Goal: Transaction & Acquisition: Purchase product/service

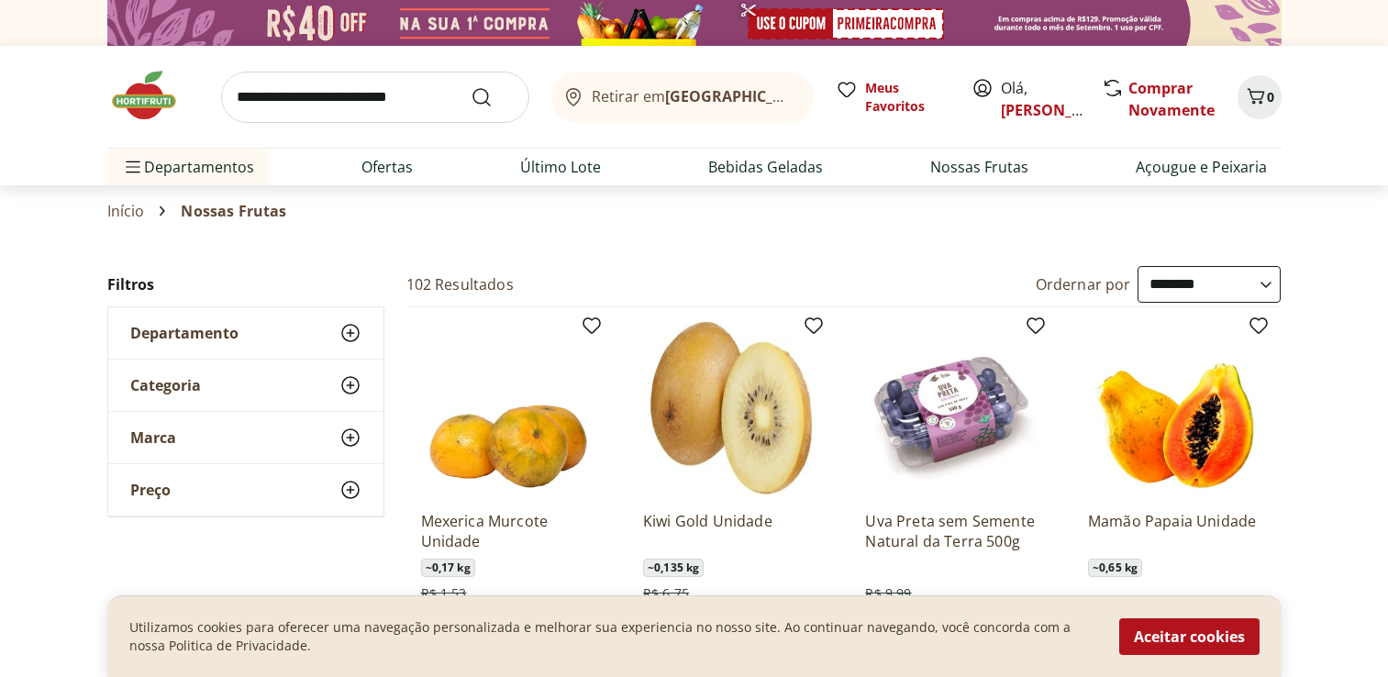
select select "**********"
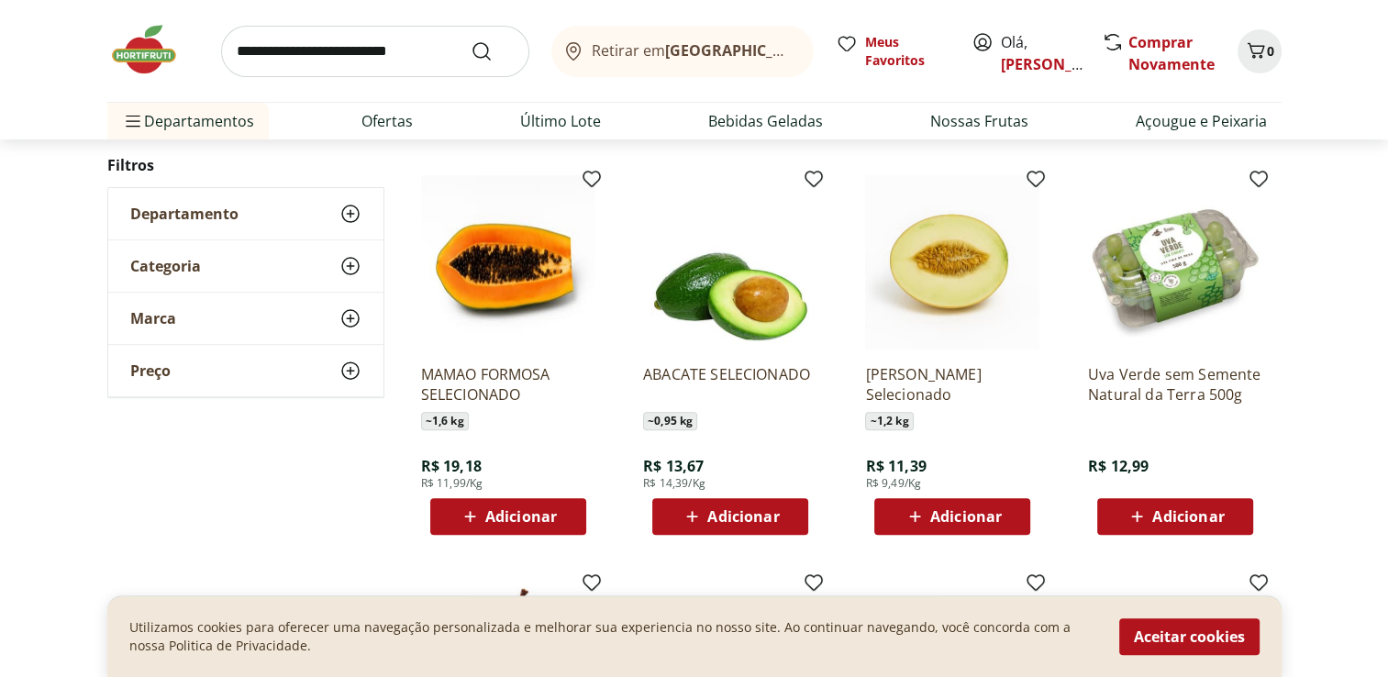
click at [1192, 511] on span "Adicionar" at bounding box center [1188, 516] width 72 height 15
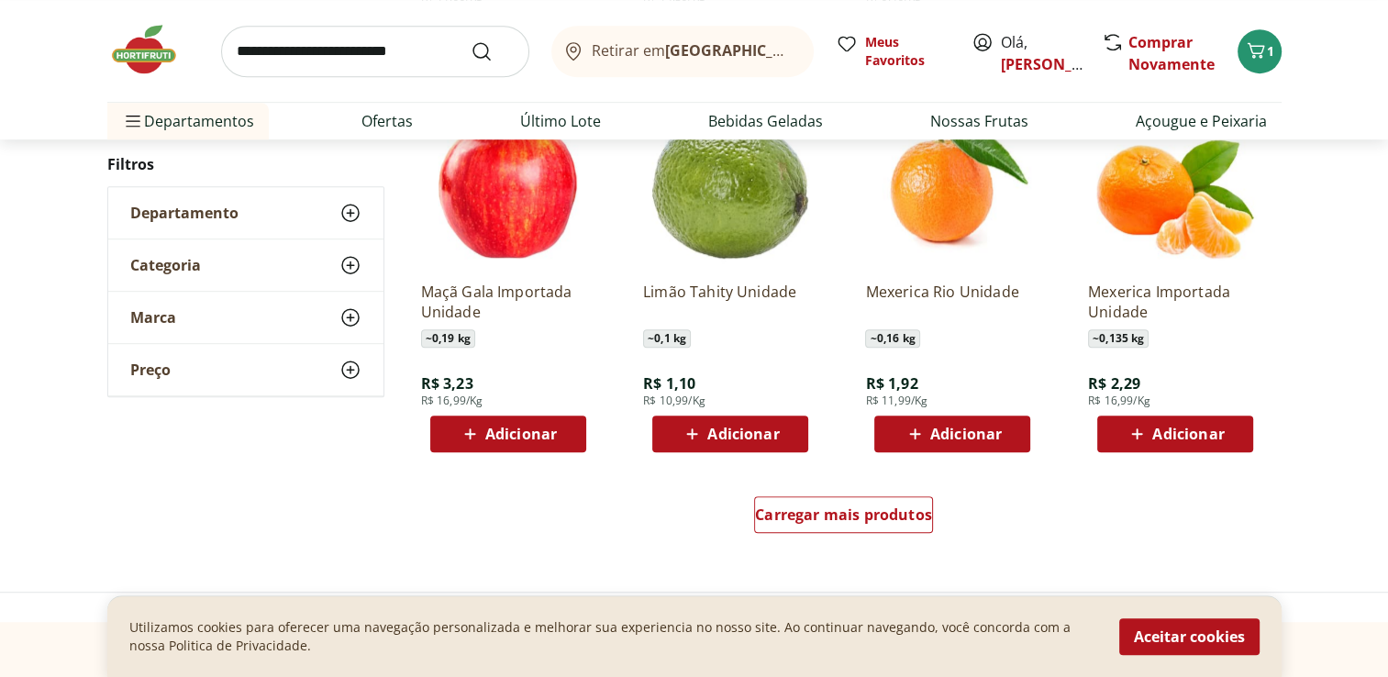
scroll to position [1009, 0]
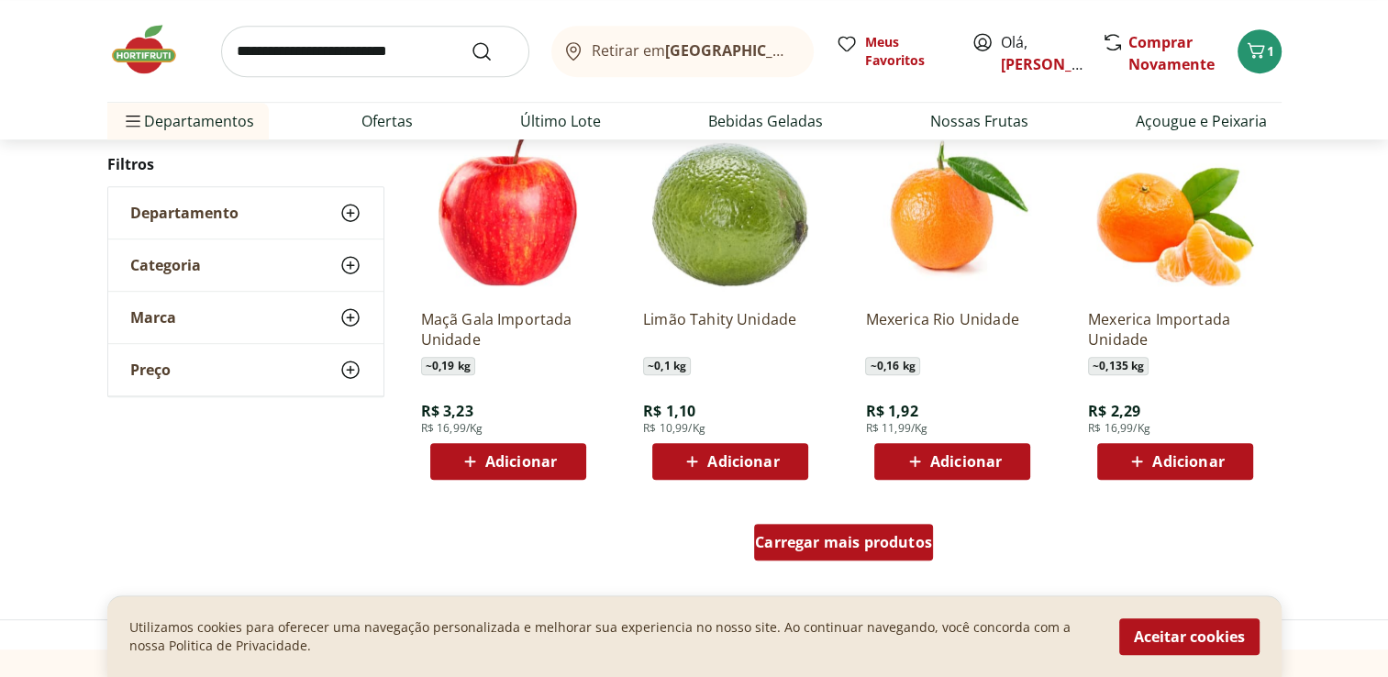
click at [903, 547] on span "Carregar mais produtos" at bounding box center [843, 542] width 177 height 15
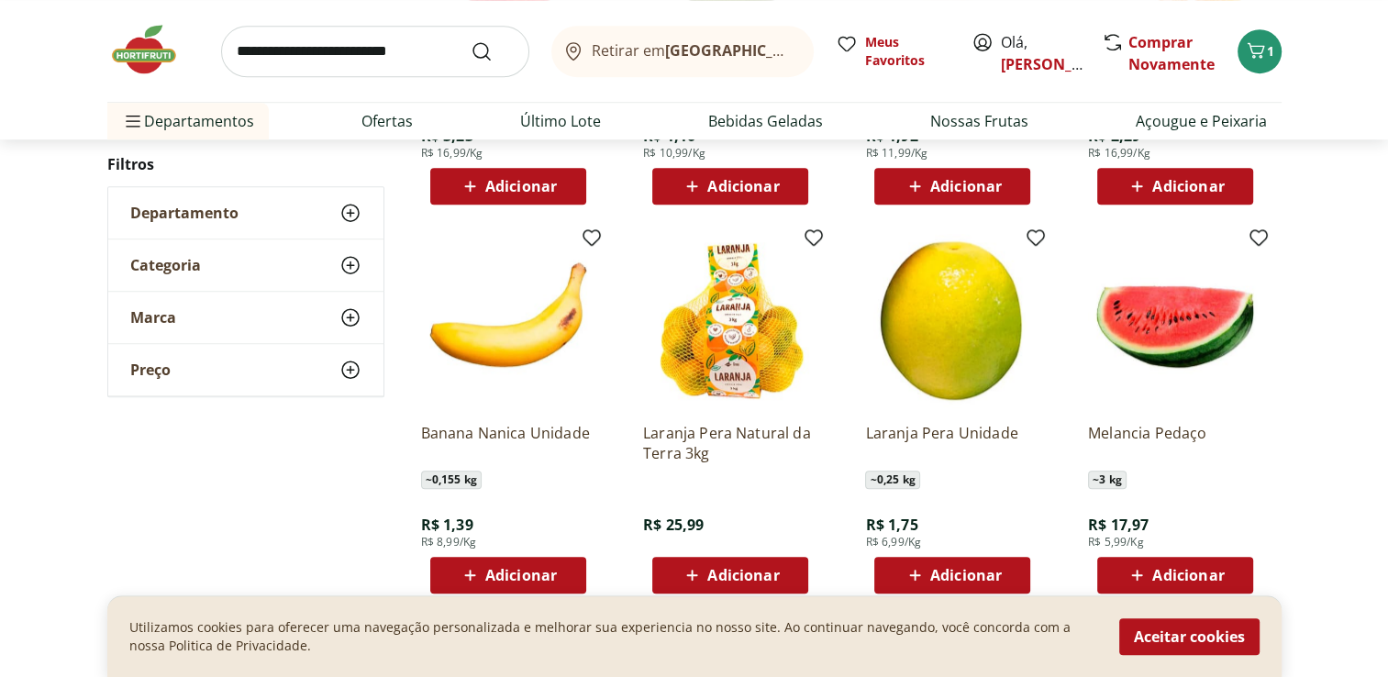
scroll to position [1376, 0]
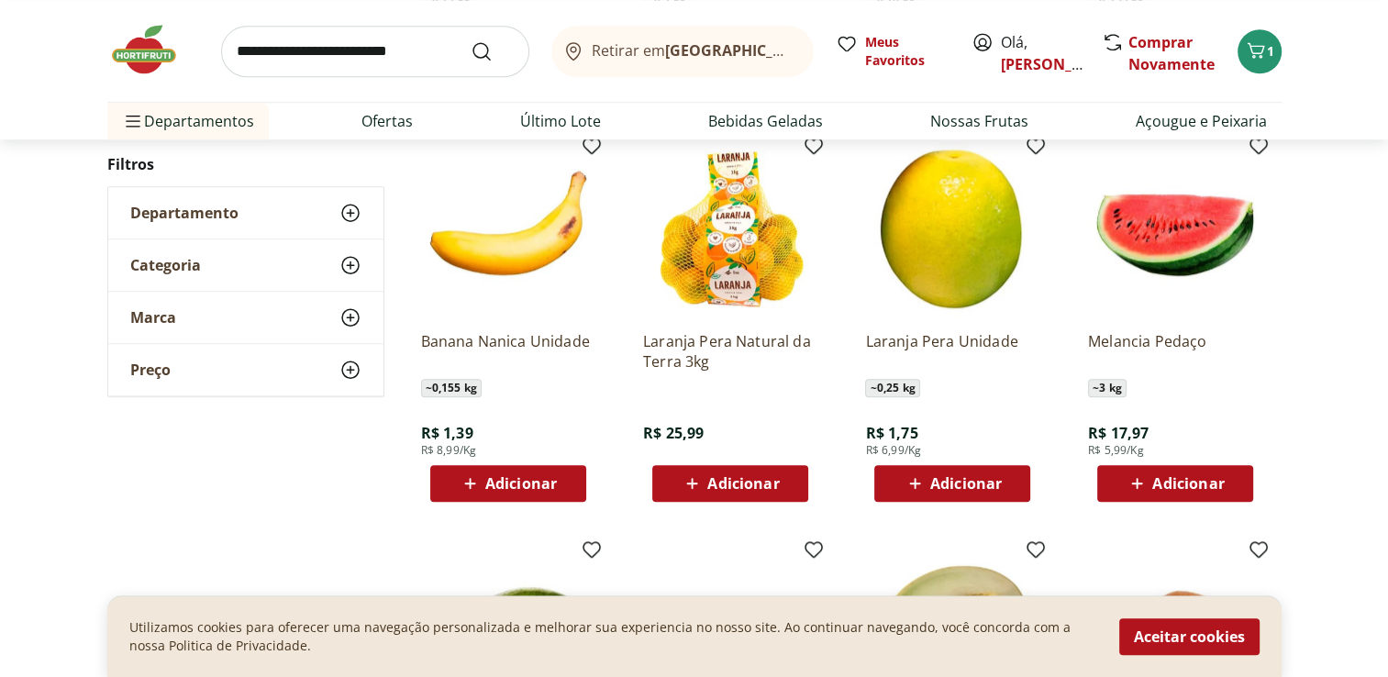
click at [522, 484] on span "Adicionar" at bounding box center [521, 483] width 72 height 15
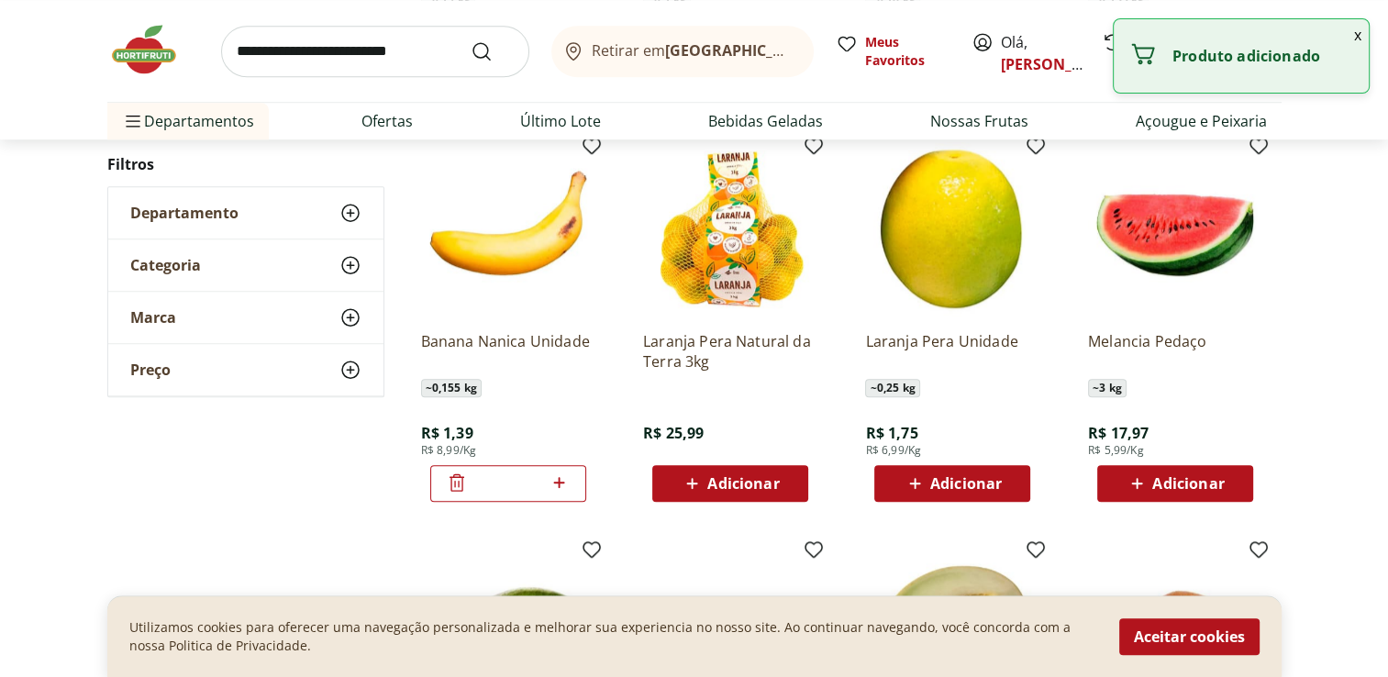
click at [563, 482] on icon at bounding box center [559, 482] width 23 height 22
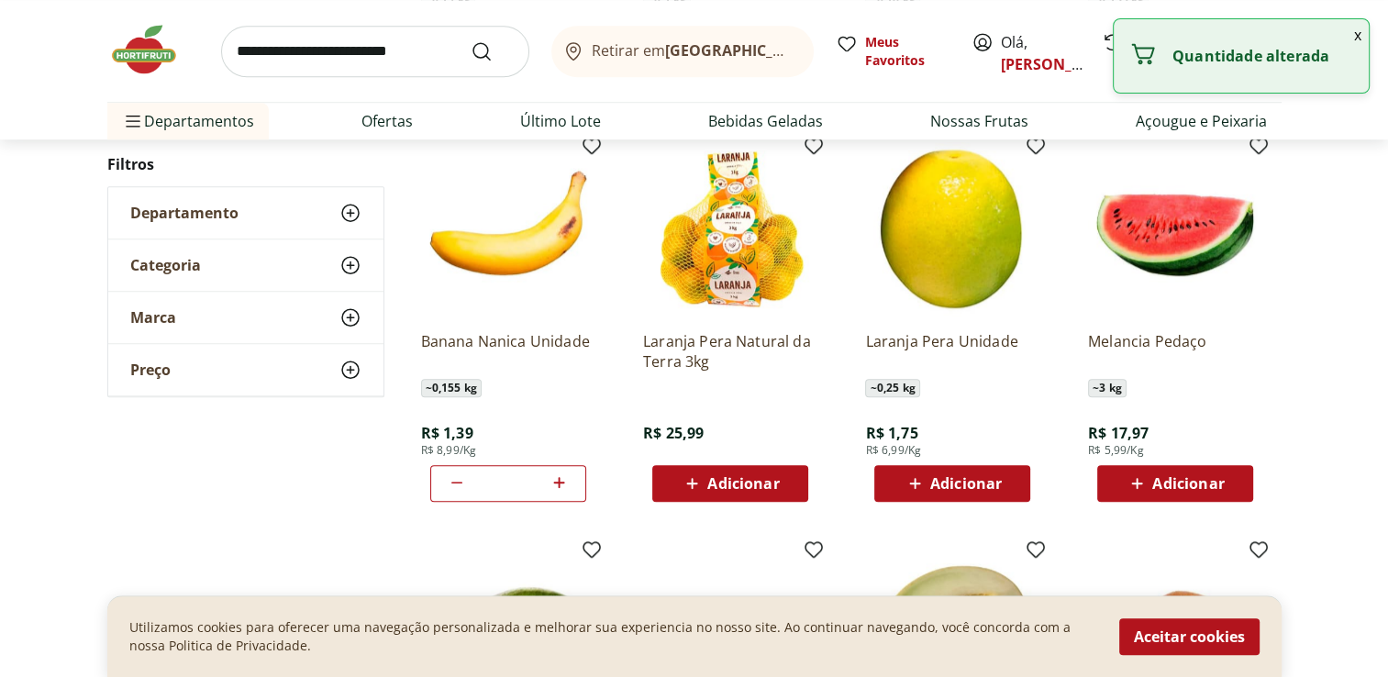
click at [563, 482] on icon at bounding box center [559, 482] width 23 height 22
type input "*"
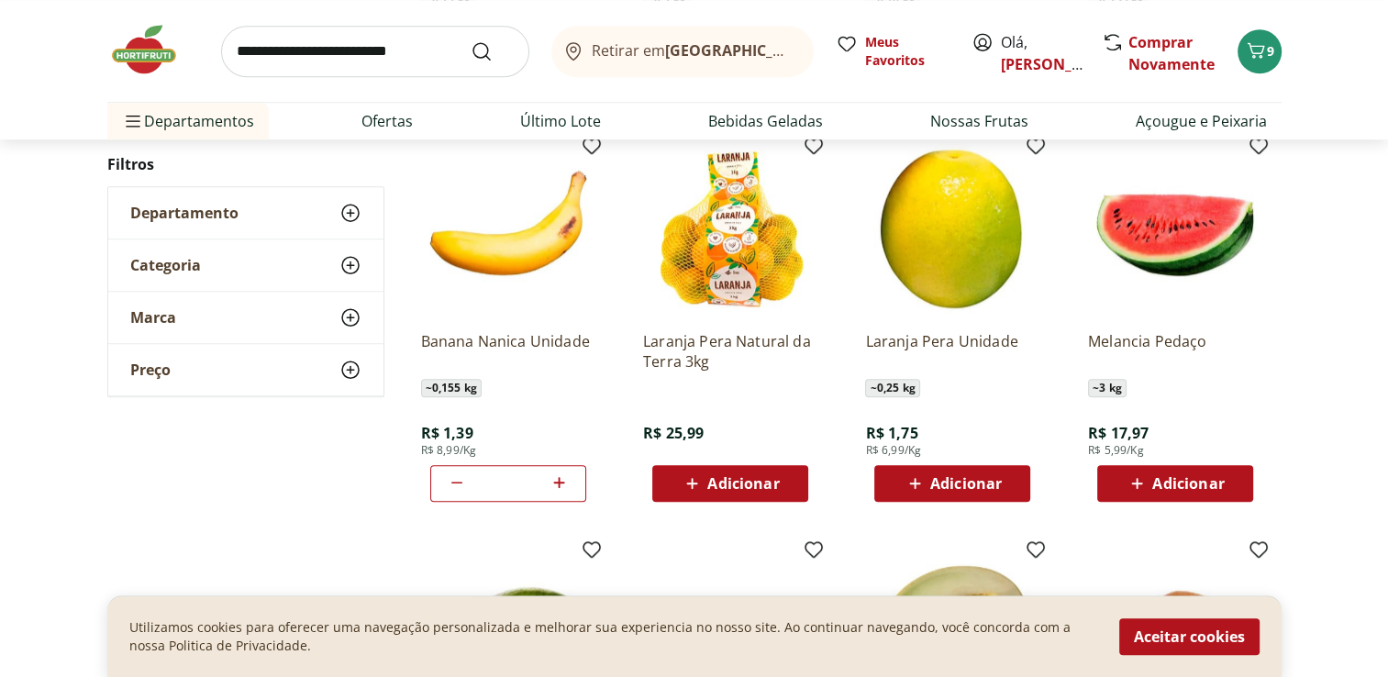
click at [965, 486] on span "Adicionar" at bounding box center [966, 483] width 72 height 15
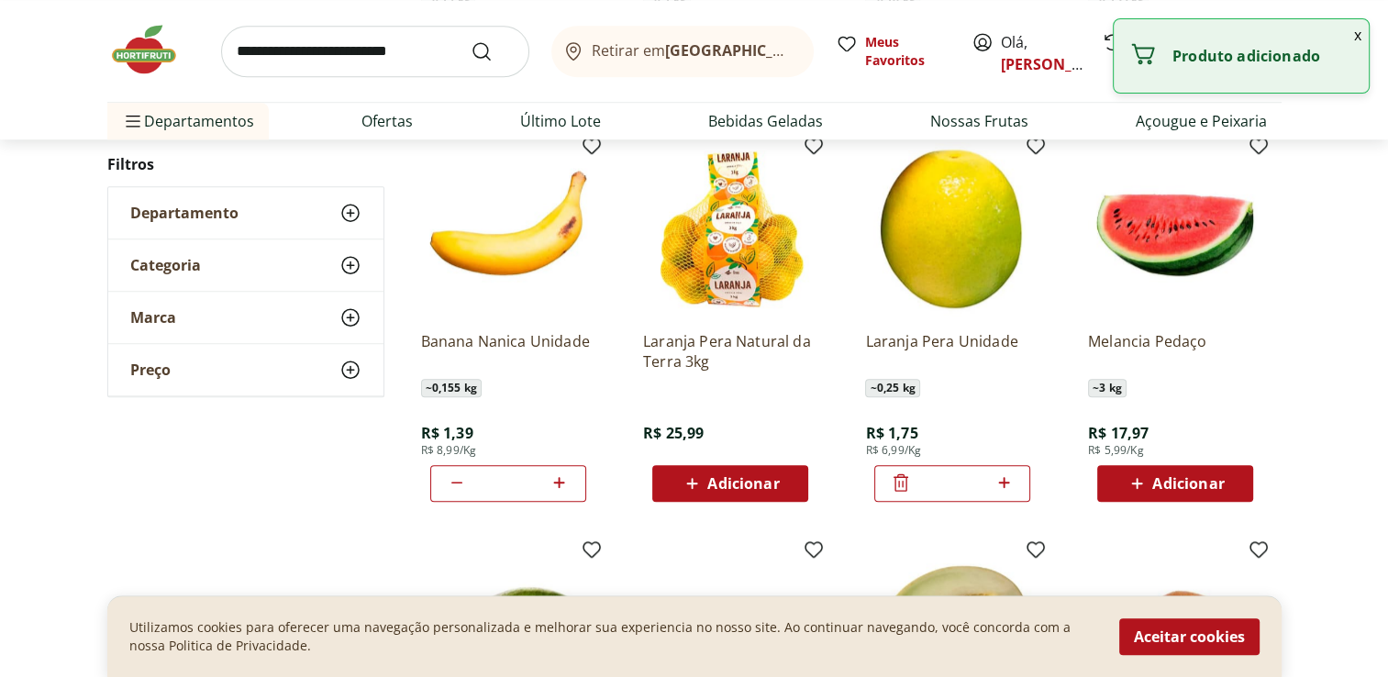
click at [965, 486] on input "*" at bounding box center [952, 483] width 81 height 20
click at [994, 482] on icon at bounding box center [1003, 482] width 23 height 22
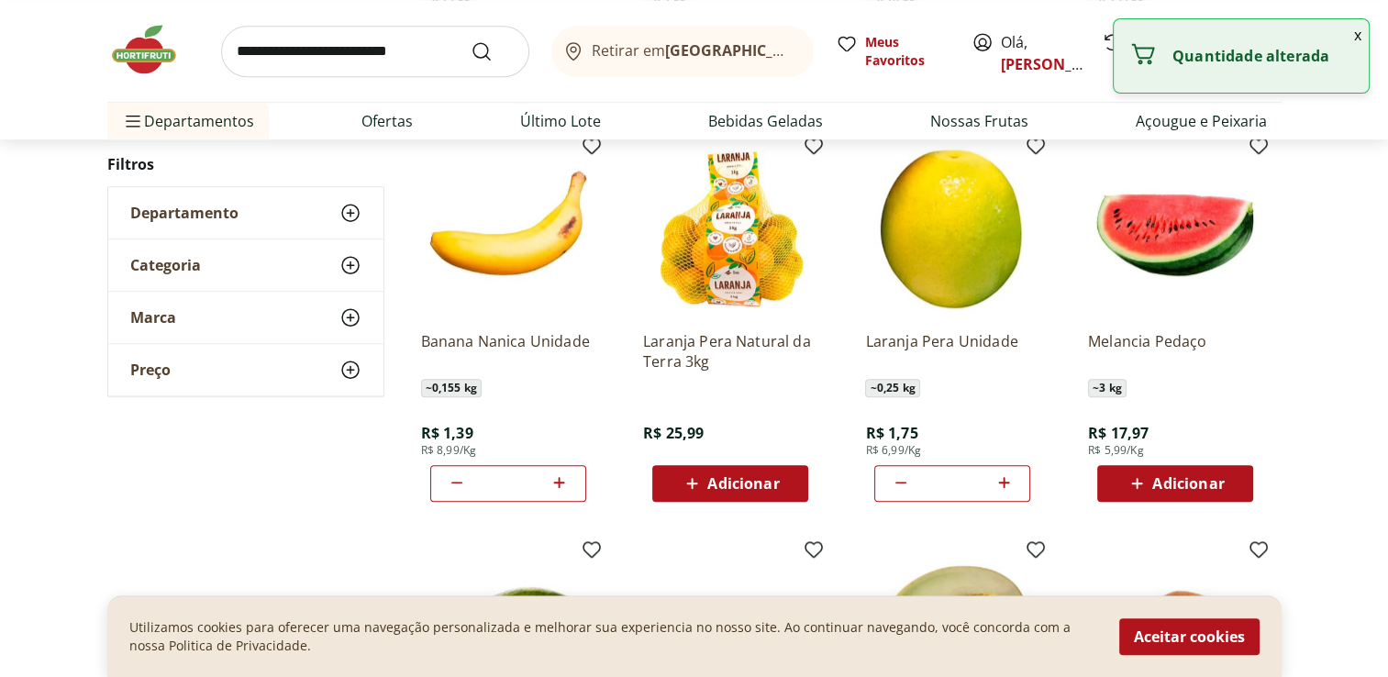
click at [994, 482] on icon at bounding box center [1003, 482] width 23 height 22
type input "*"
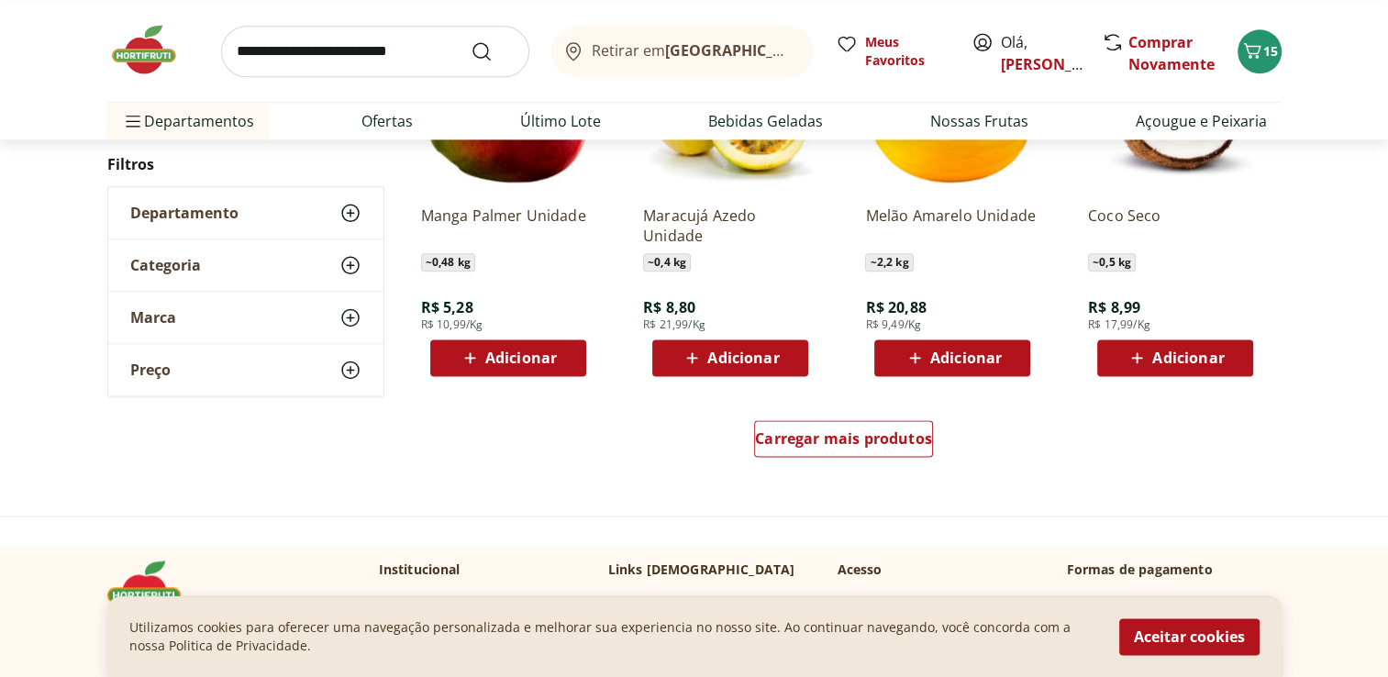
scroll to position [2476, 0]
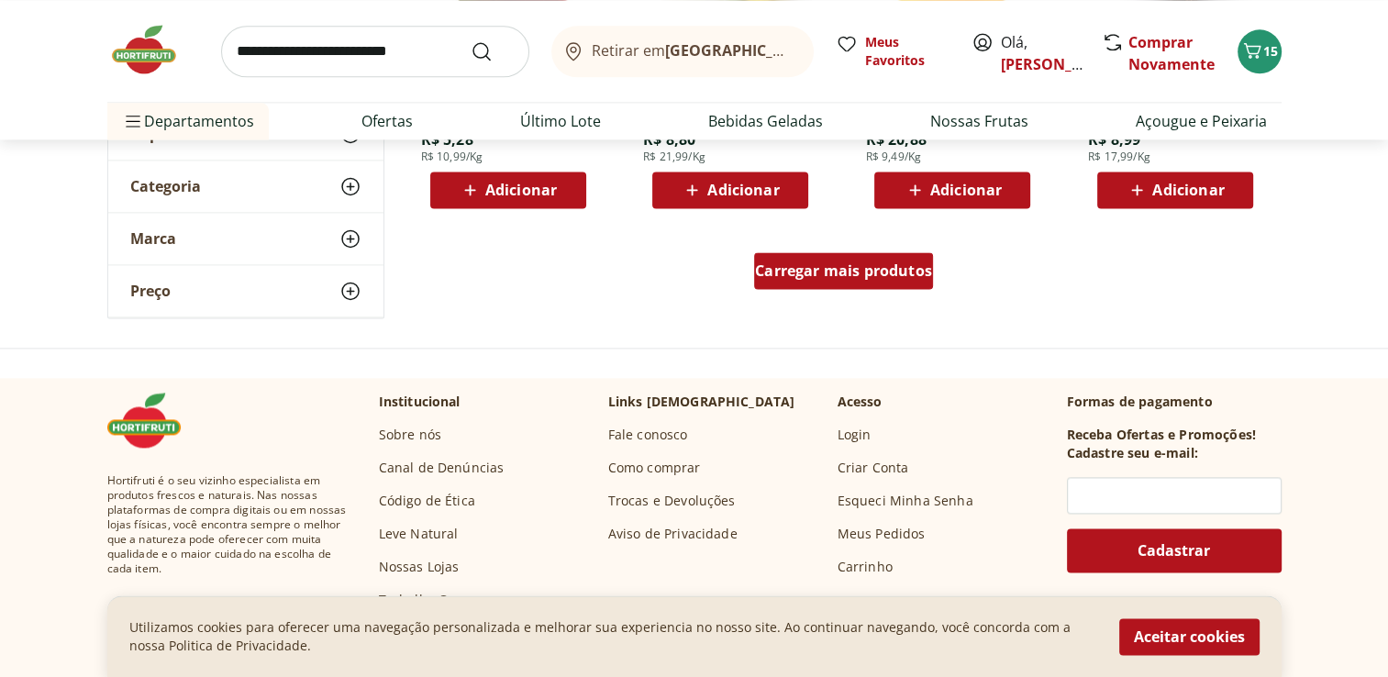
click at [840, 266] on span "Carregar mais produtos" at bounding box center [843, 270] width 177 height 15
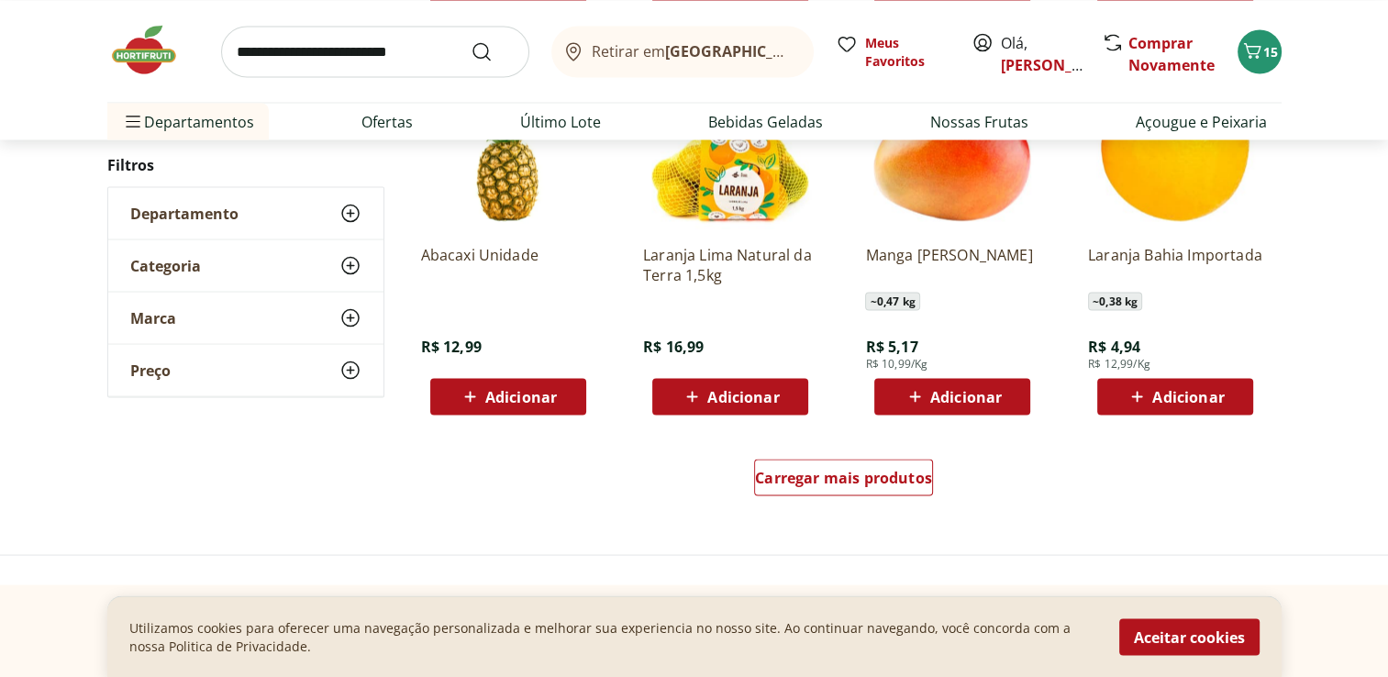
scroll to position [3577, 0]
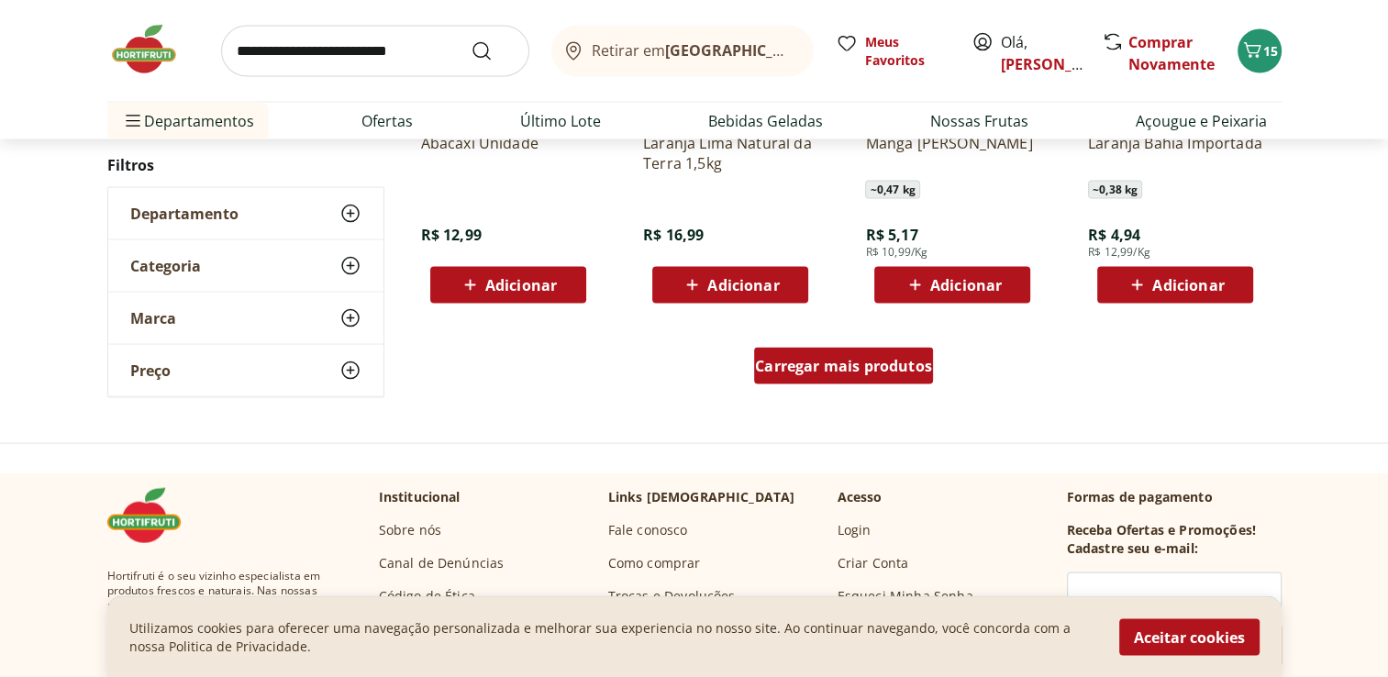
click at [892, 359] on span "Carregar mais produtos" at bounding box center [843, 366] width 177 height 15
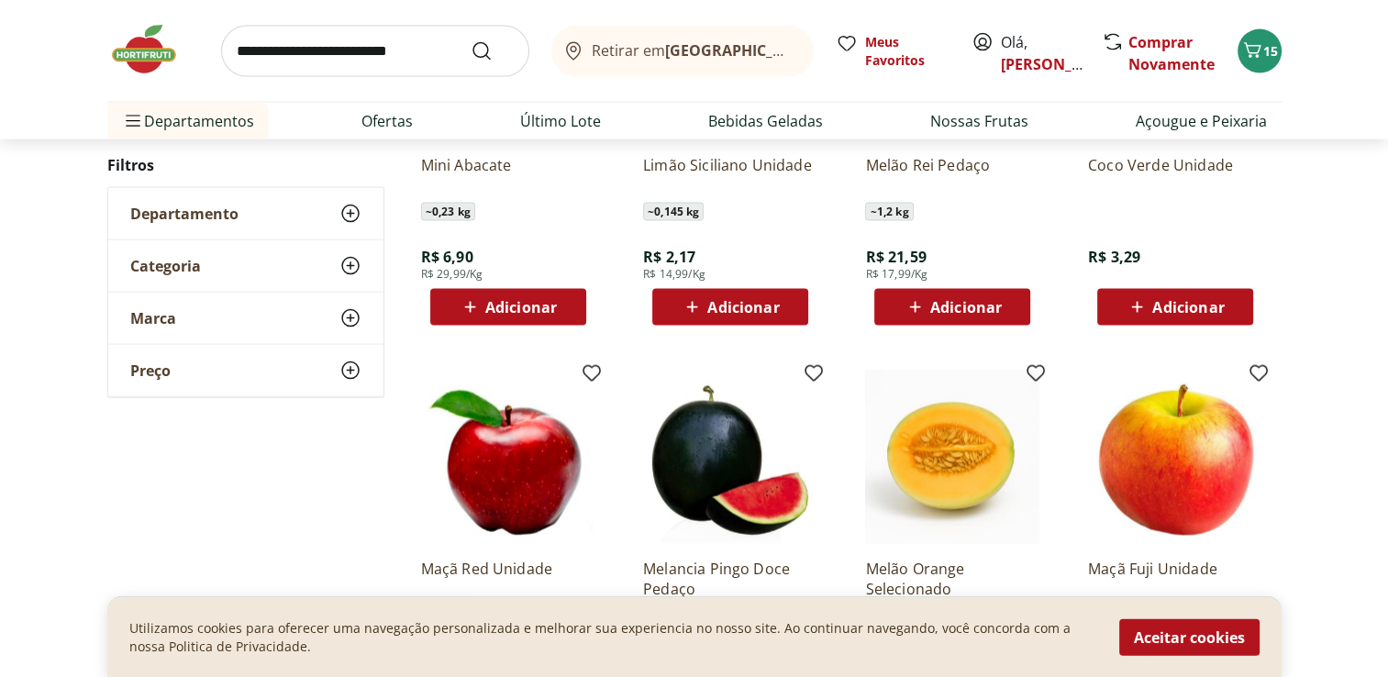
scroll to position [4127, 0]
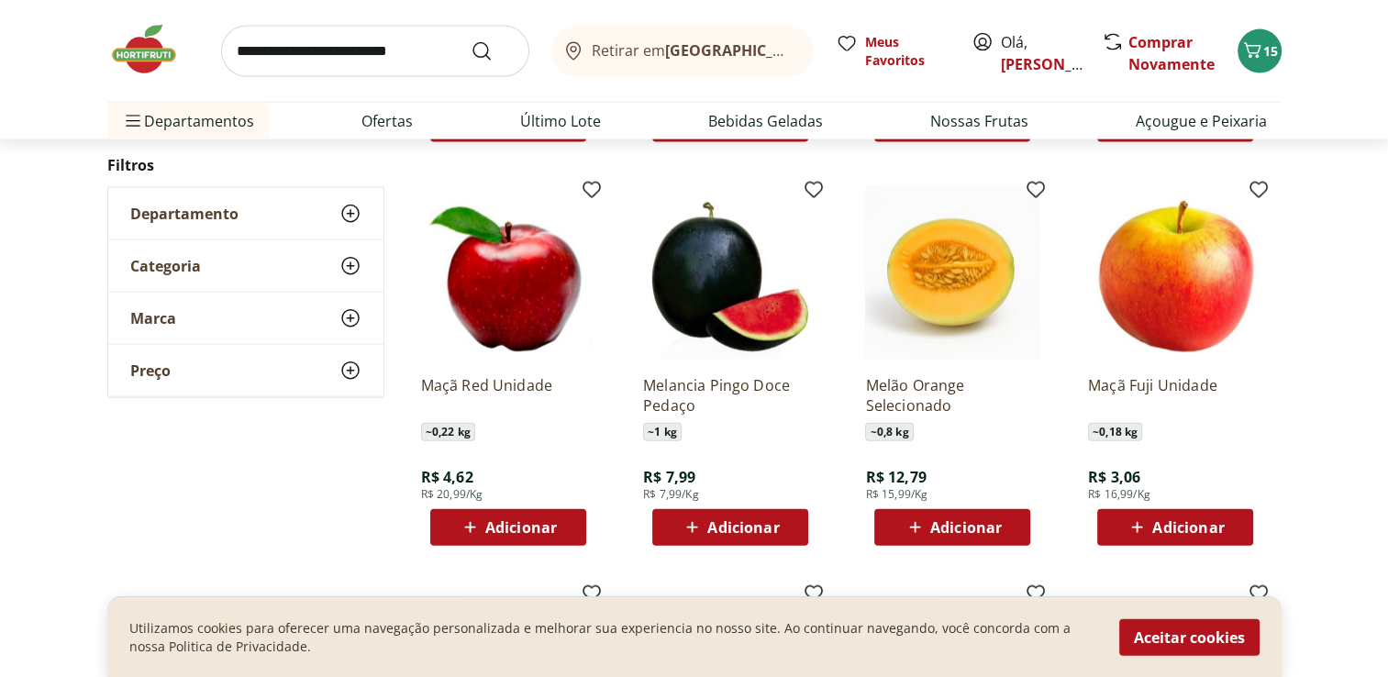
click at [508, 522] on span "Adicionar" at bounding box center [521, 527] width 72 height 15
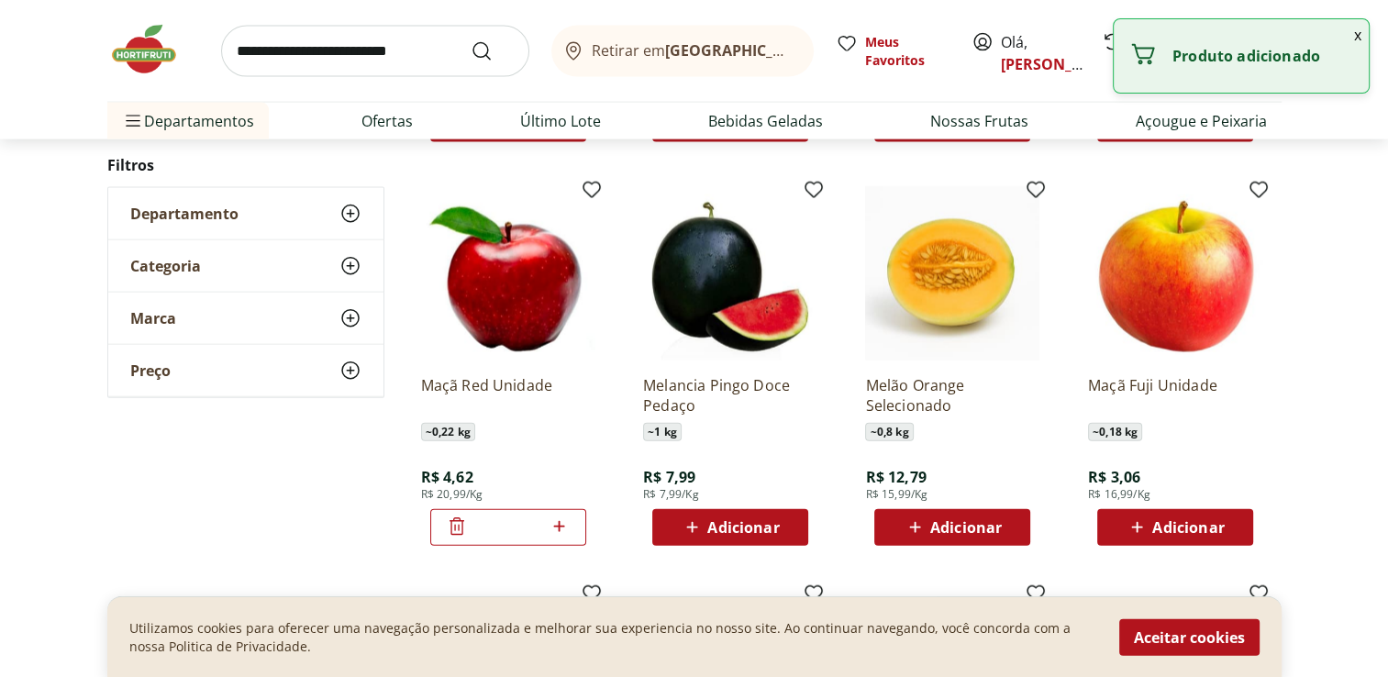
click at [508, 522] on input "*" at bounding box center [508, 527] width 81 height 20
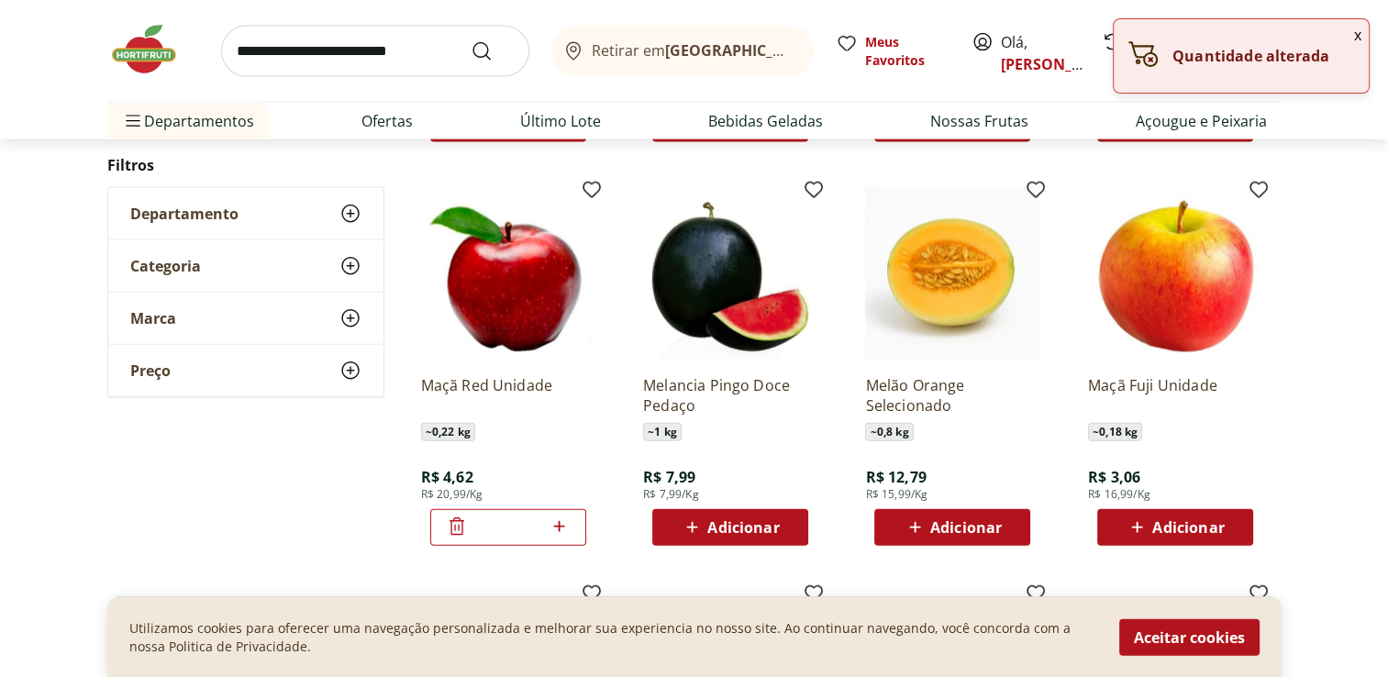
click at [566, 524] on icon at bounding box center [559, 526] width 23 height 22
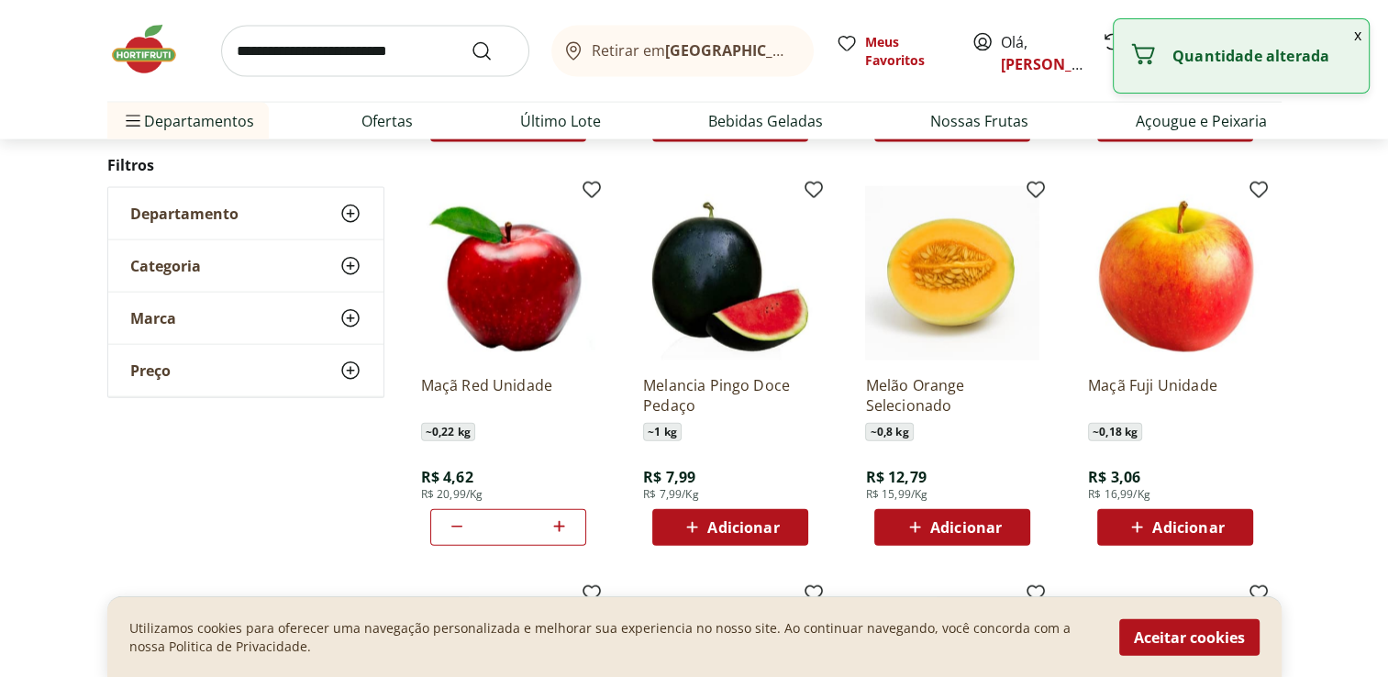
click at [566, 524] on icon at bounding box center [559, 526] width 23 height 22
type input "*"
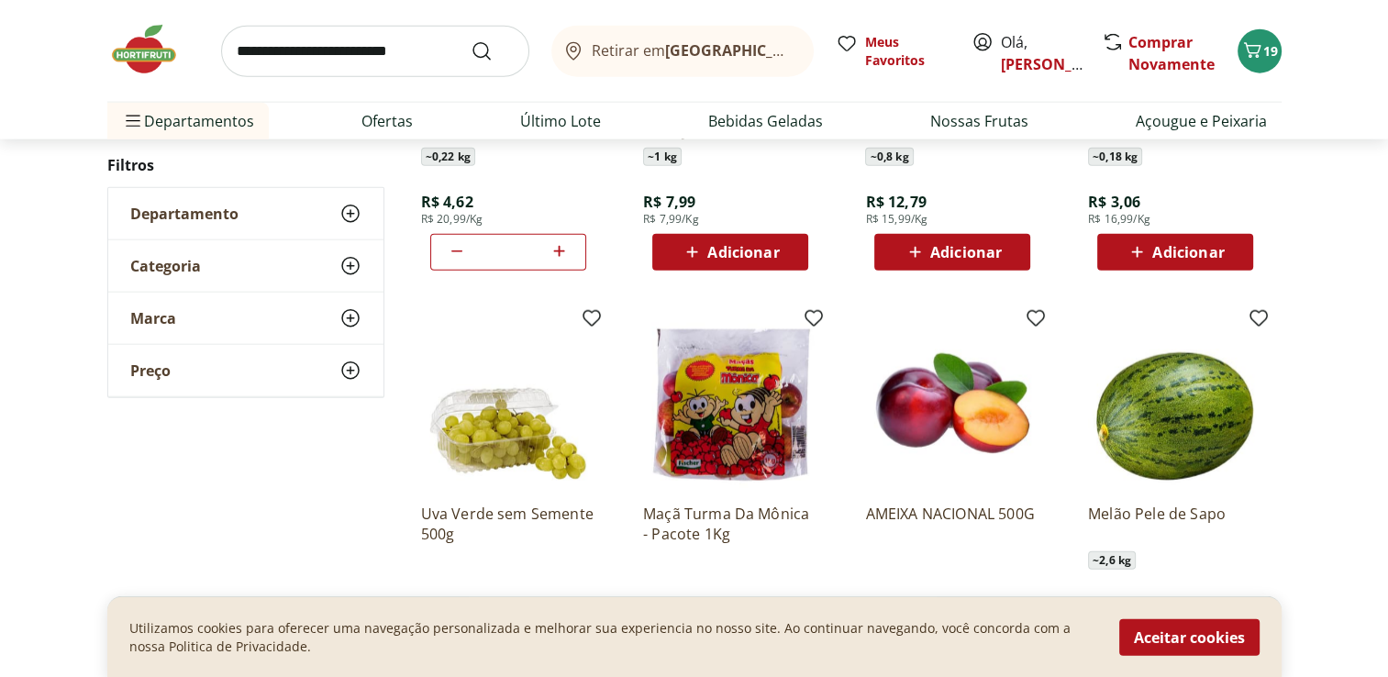
scroll to position [4586, 0]
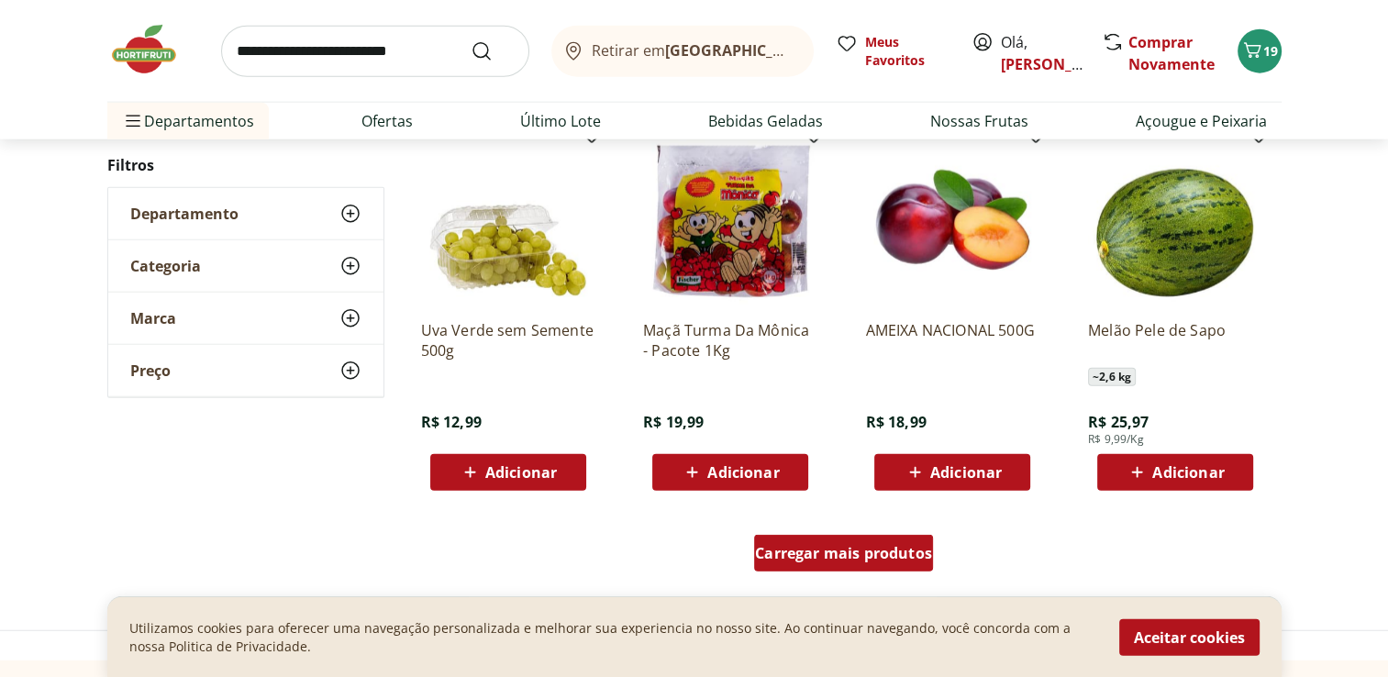
click at [888, 547] on span "Carregar mais produtos" at bounding box center [843, 553] width 177 height 15
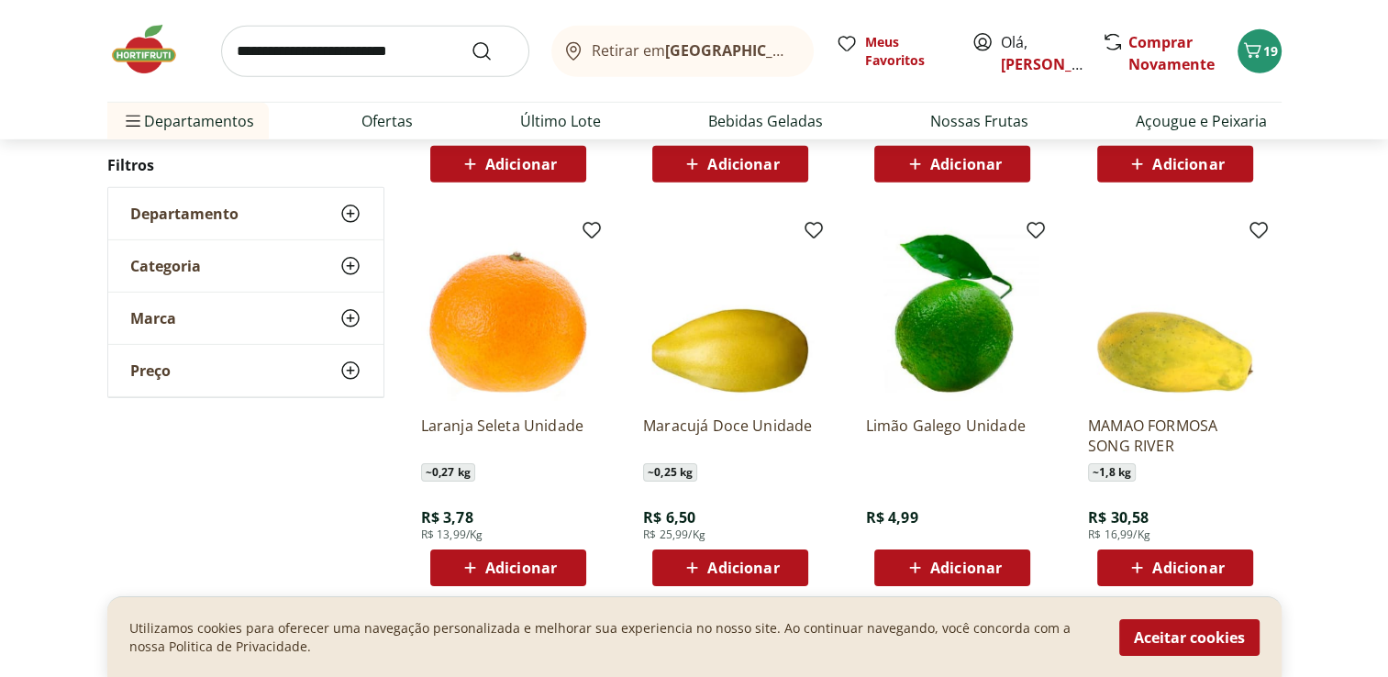
scroll to position [5870, 0]
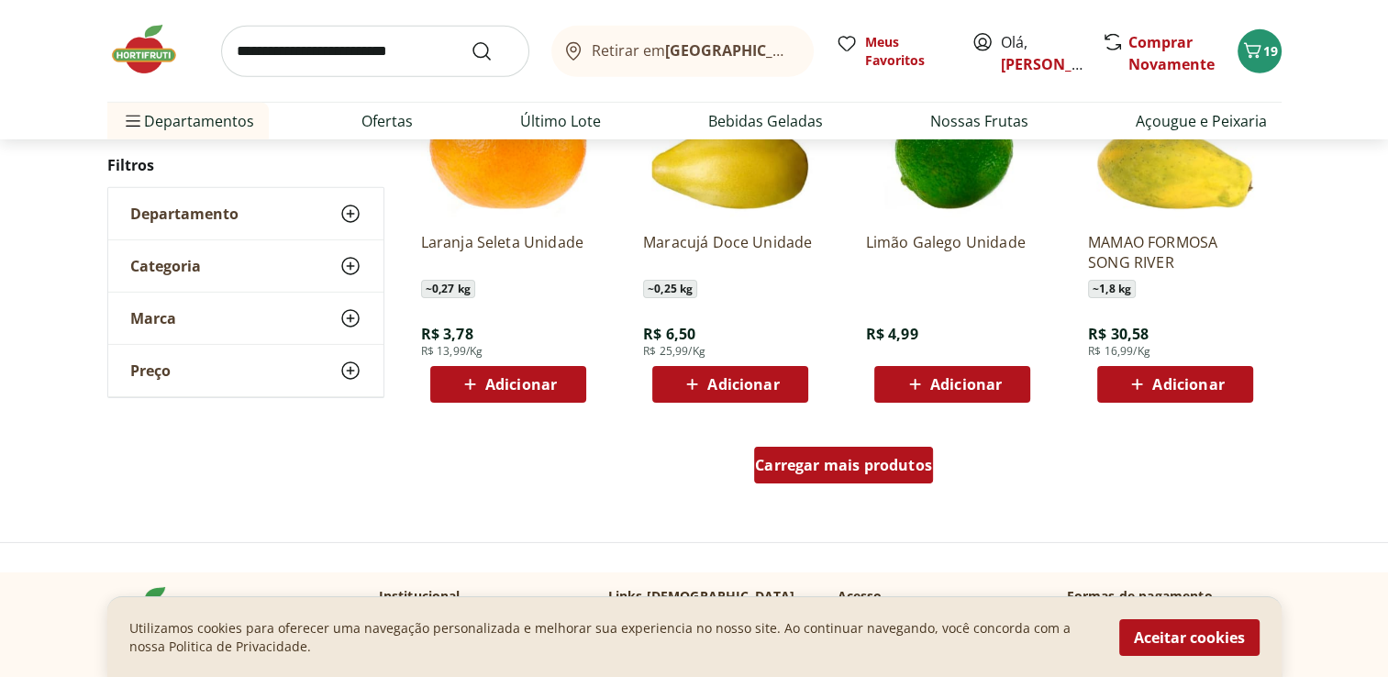
click at [891, 458] on span "Carregar mais produtos" at bounding box center [843, 465] width 177 height 15
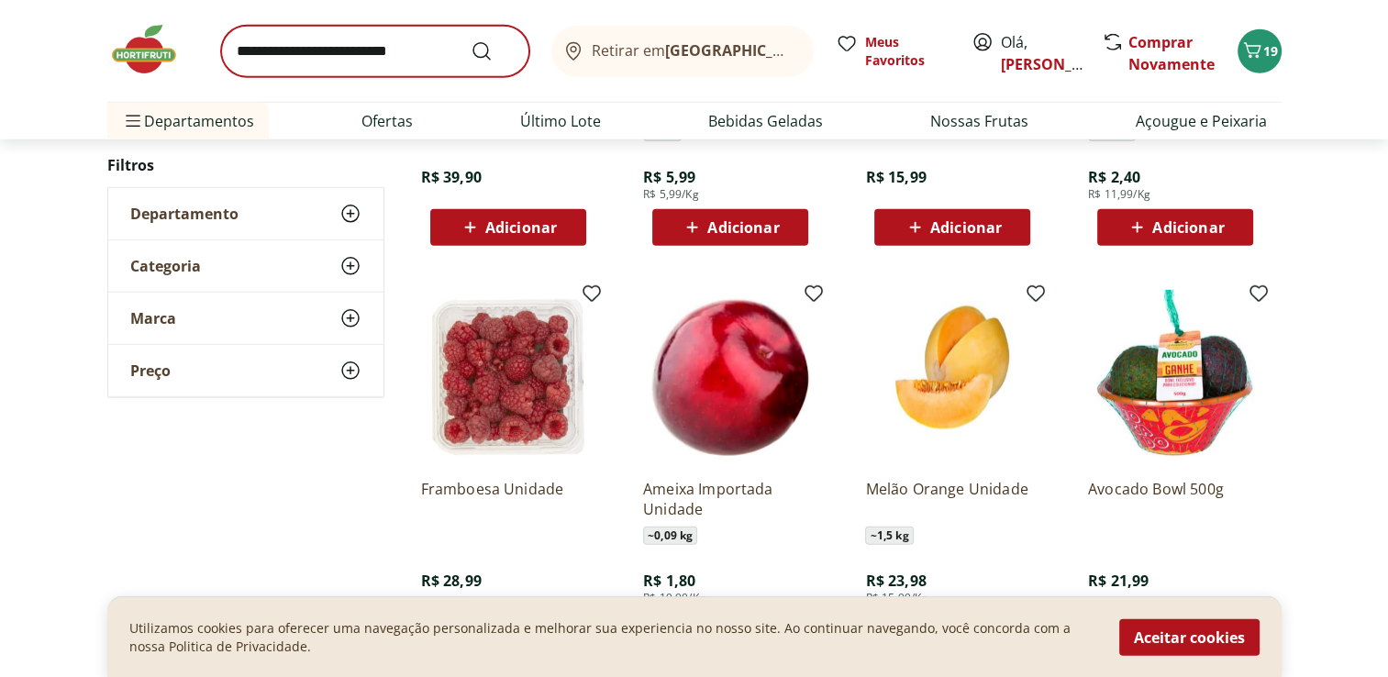
scroll to position [4953, 0]
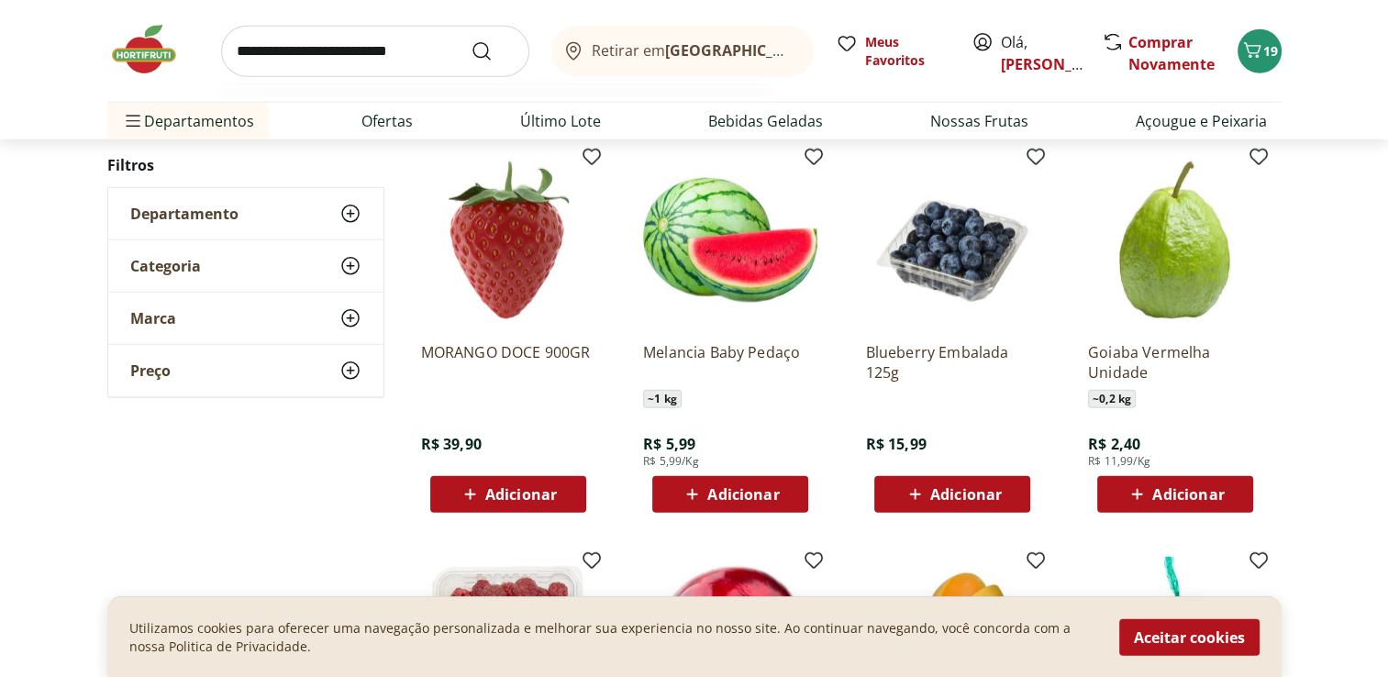
click at [437, 51] on input "search" at bounding box center [375, 51] width 308 height 51
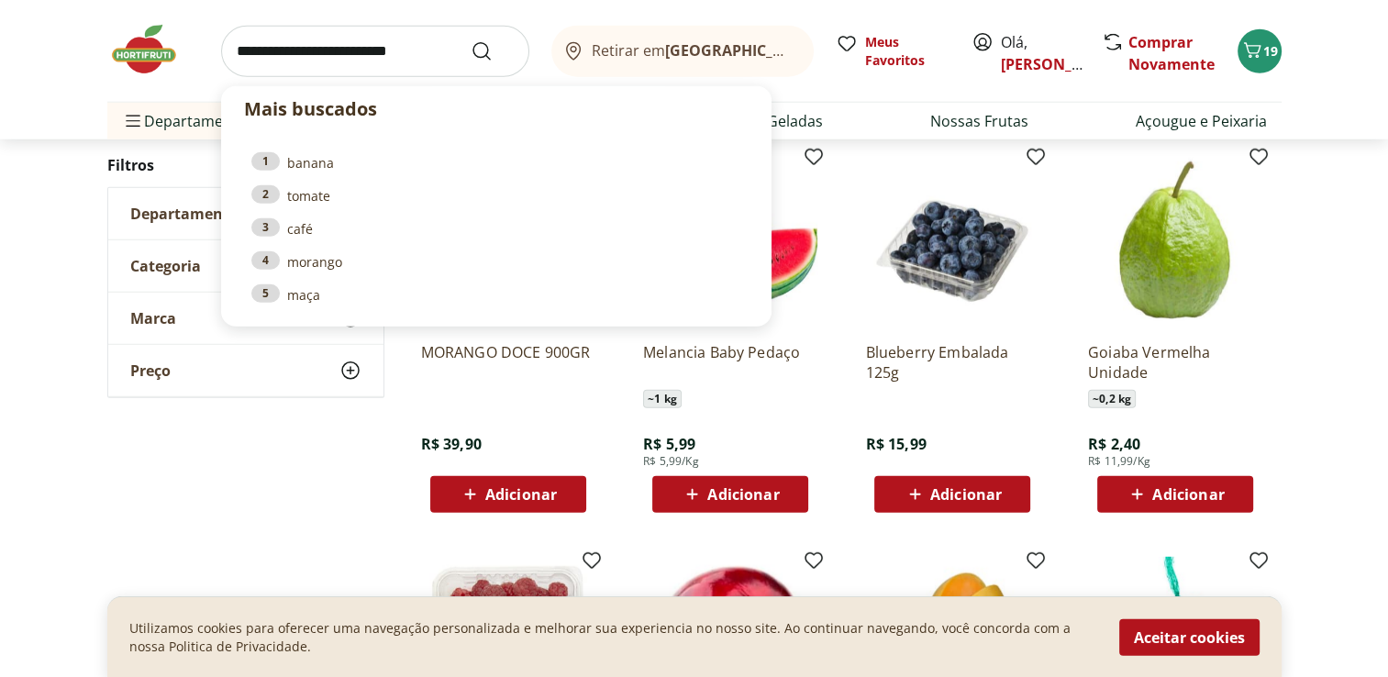
click at [437, 51] on input "search" at bounding box center [375, 51] width 308 height 51
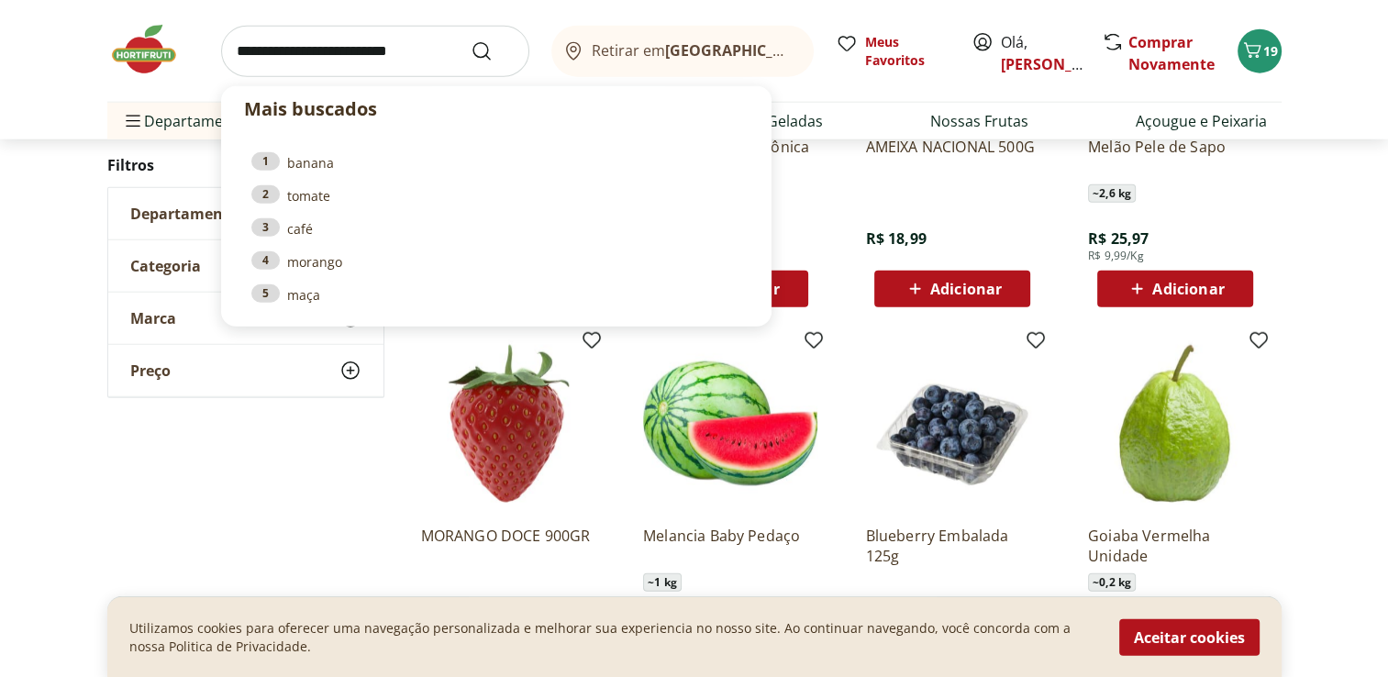
click at [1316, 86] on div "Mais buscados 1 banana 2 tomate 3 café 4 morango 5 maça Retirar em Rio de Janei…" at bounding box center [694, 69] width 1247 height 139
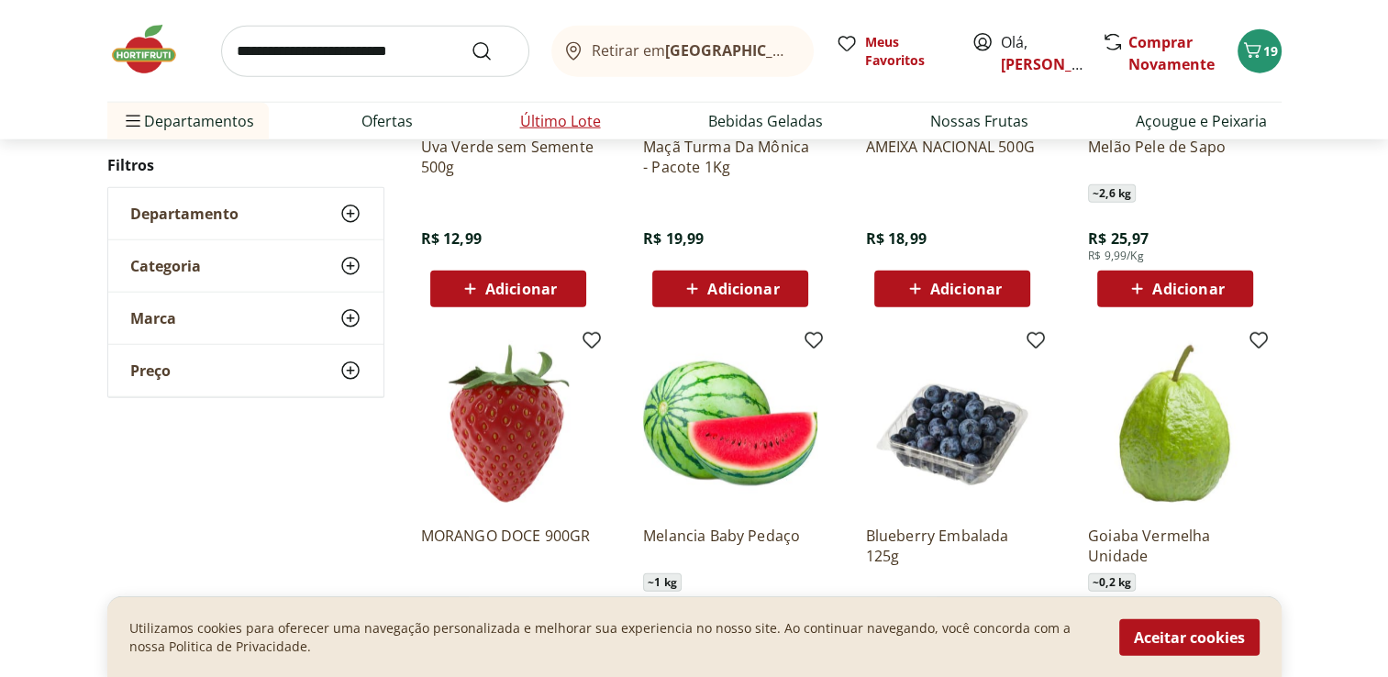
click at [574, 125] on link "Último Lote" at bounding box center [560, 121] width 81 height 22
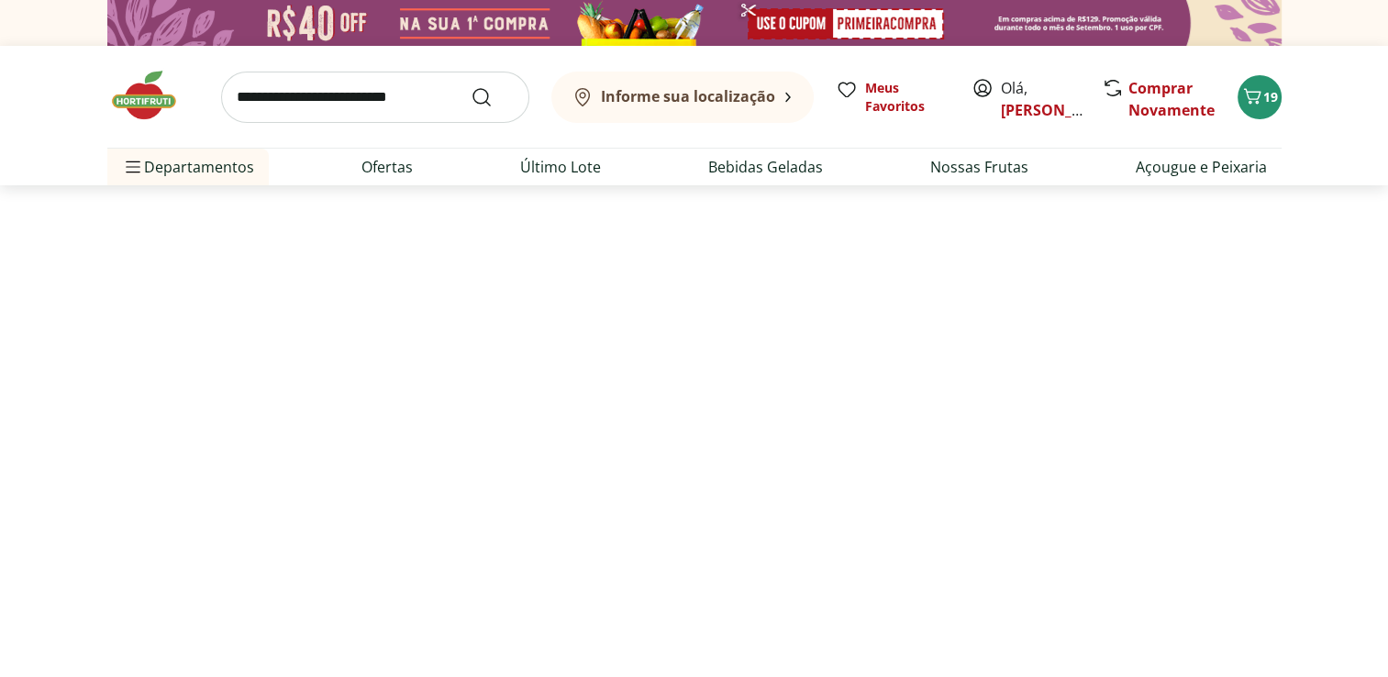
select select "**********"
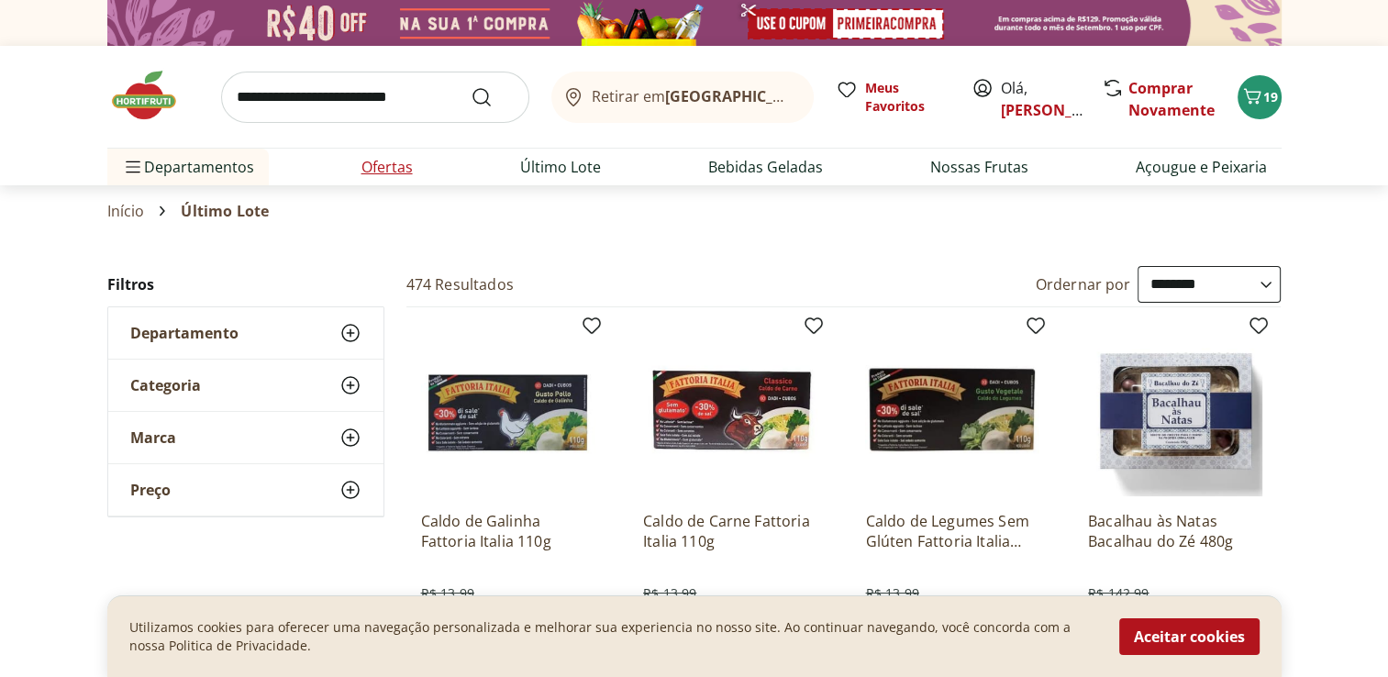
click at [400, 162] on link "Ofertas" at bounding box center [386, 167] width 51 height 22
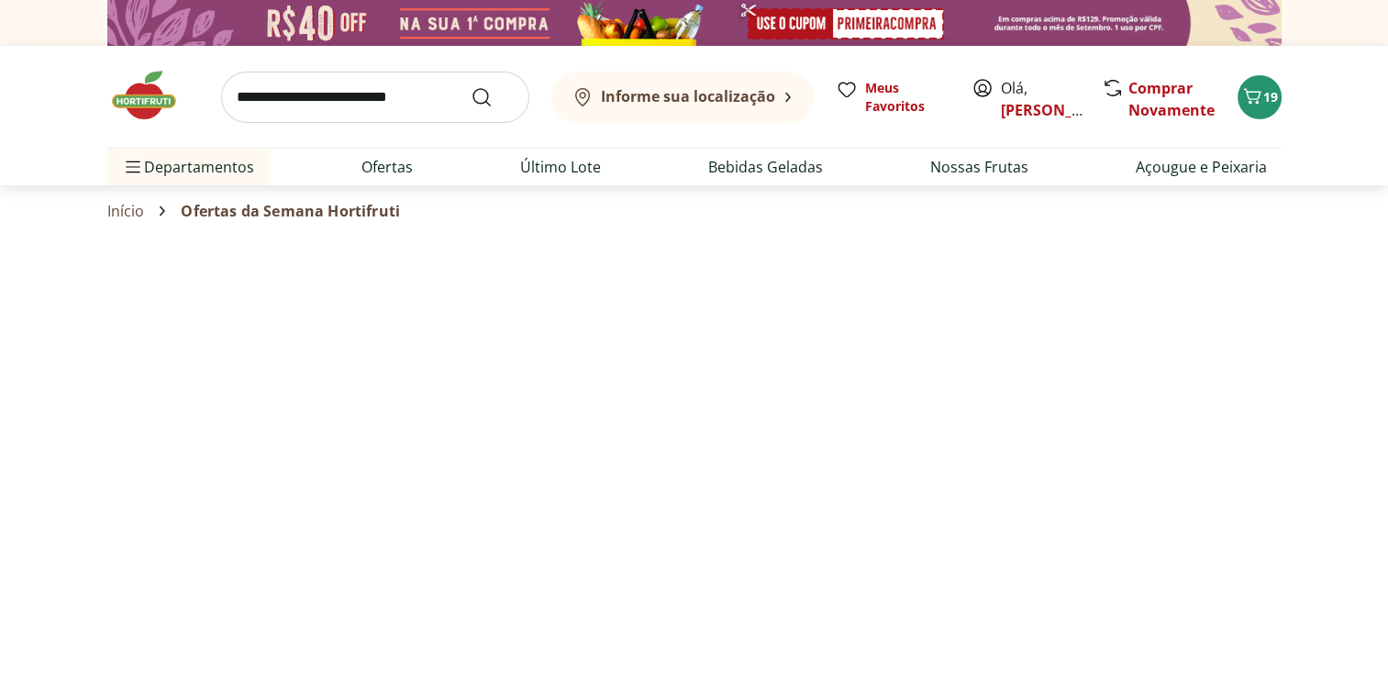
select select "**********"
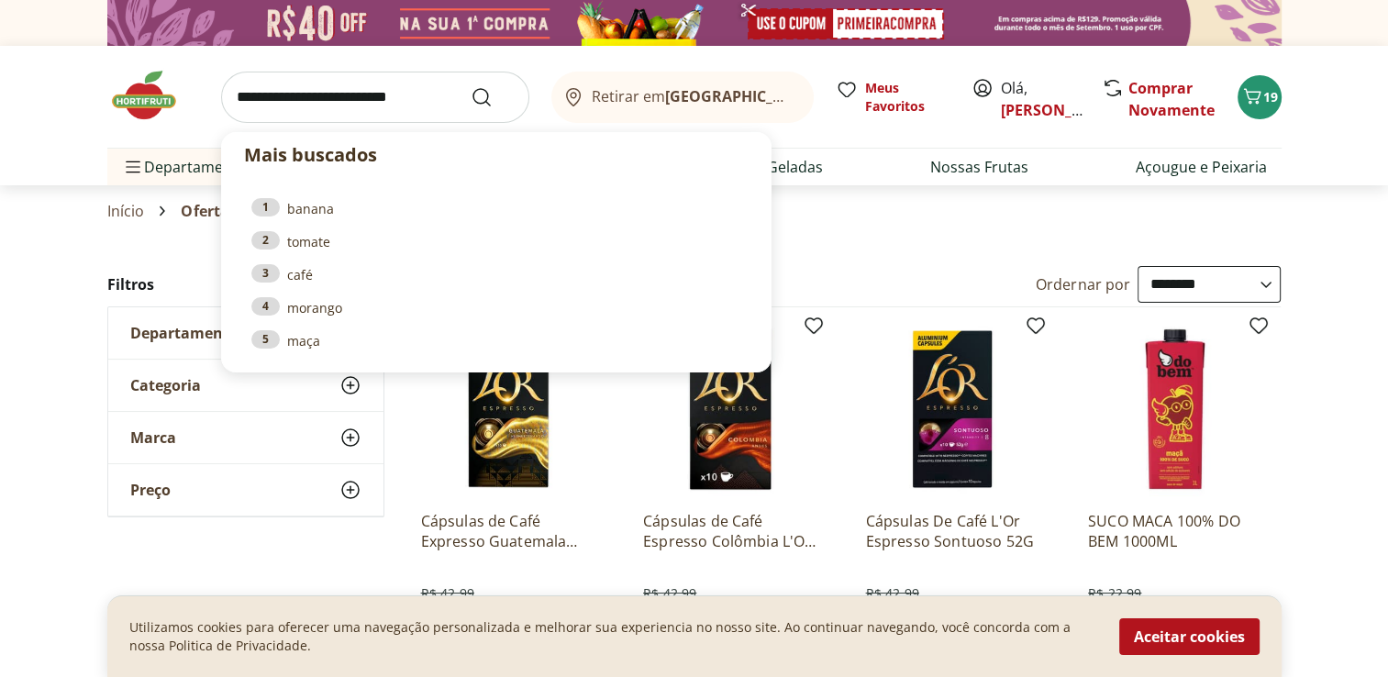
click at [414, 97] on input "search" at bounding box center [375, 97] width 308 height 51
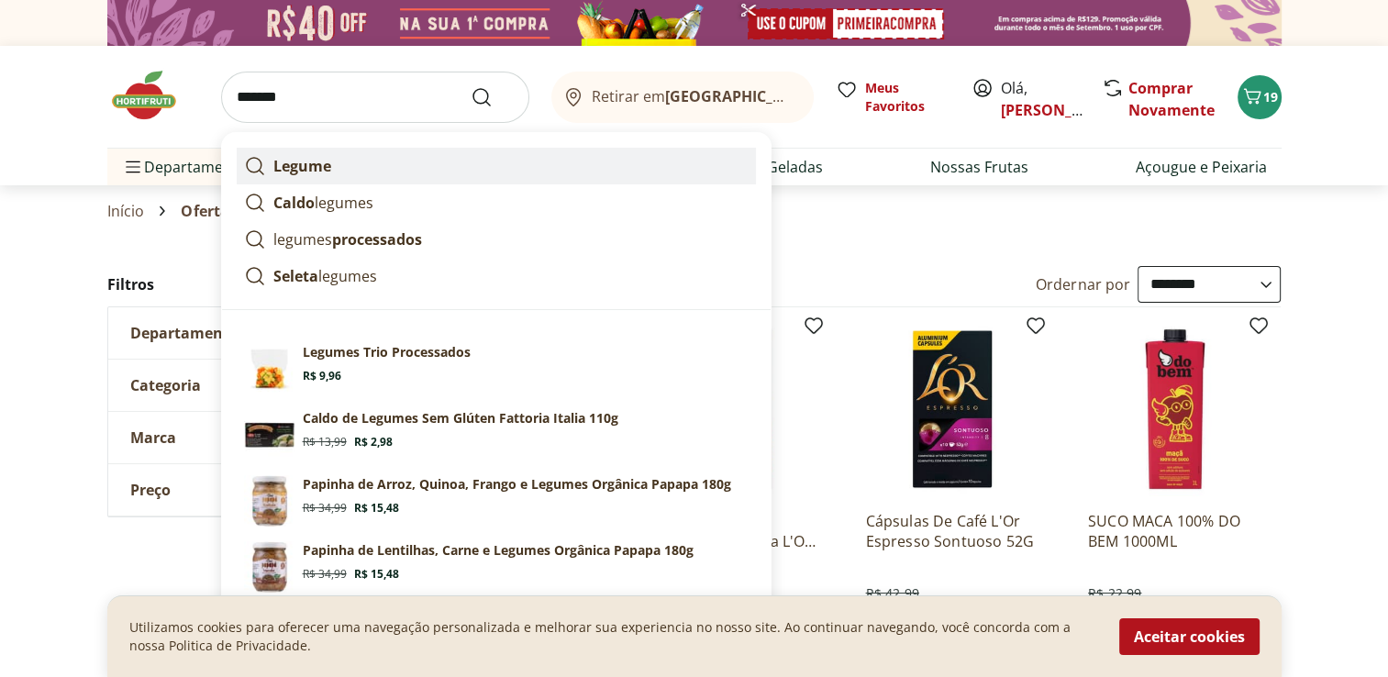
click at [316, 164] on strong "Legume" at bounding box center [302, 166] width 58 height 20
type input "******"
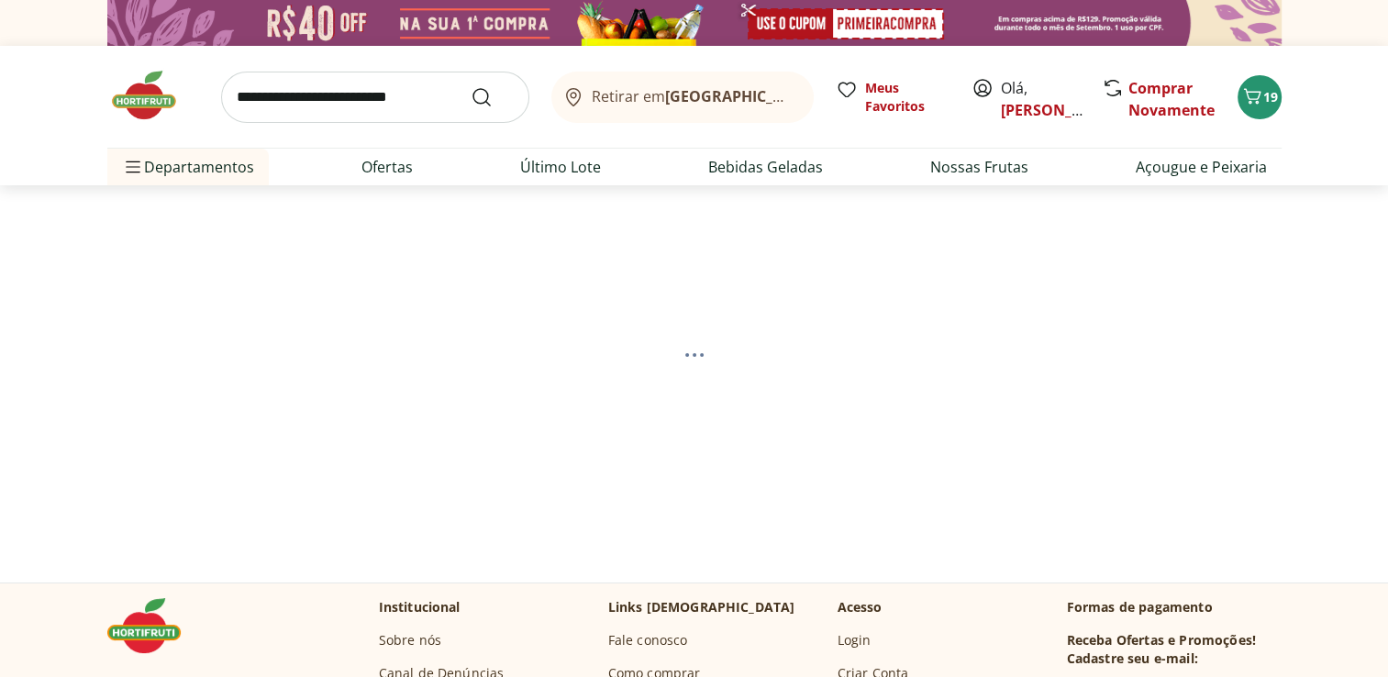
select select "**********"
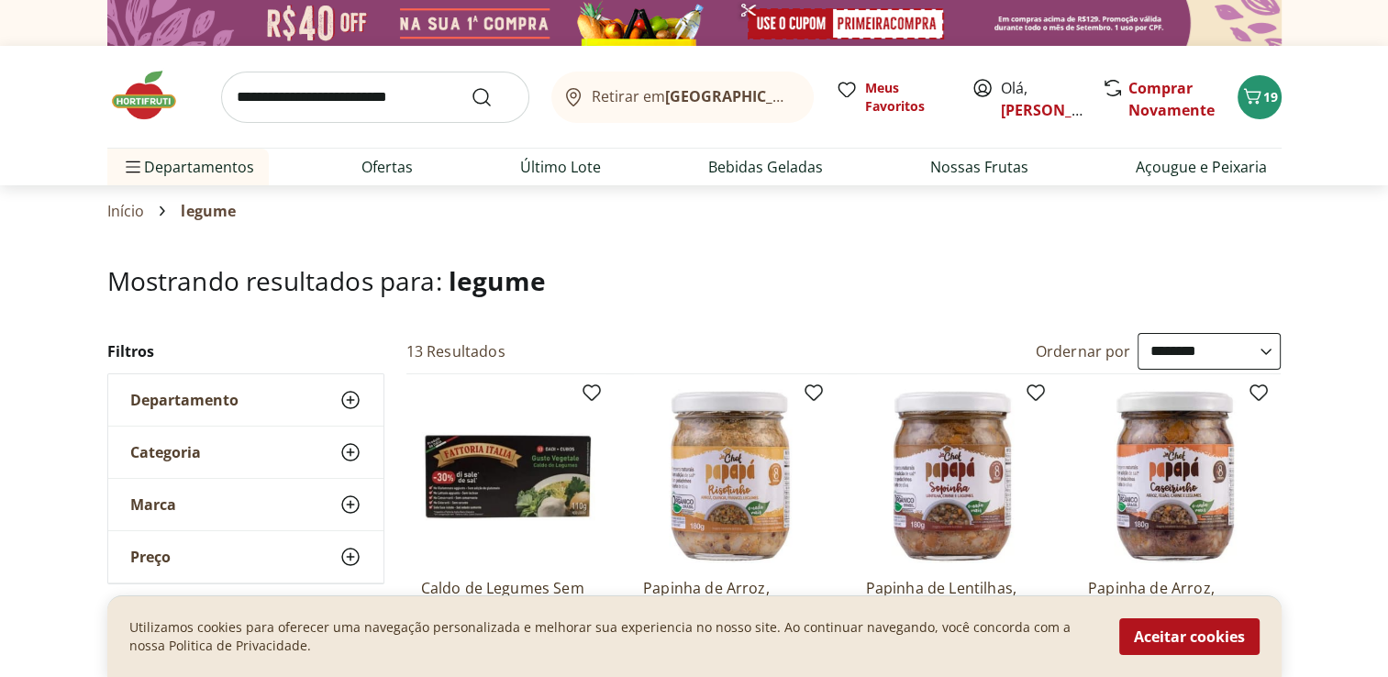
click at [348, 397] on icon at bounding box center [350, 400] width 22 height 22
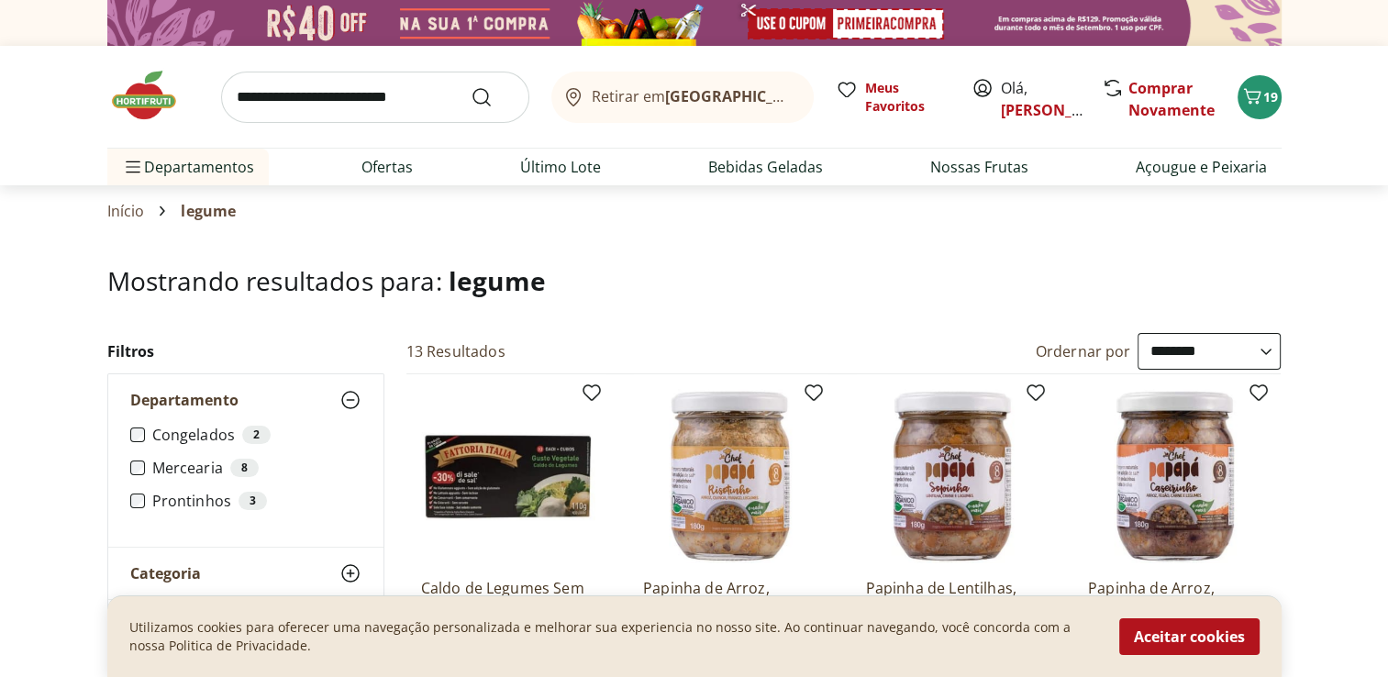
click at [276, 398] on div "Departamento" at bounding box center [245, 399] width 275 height 51
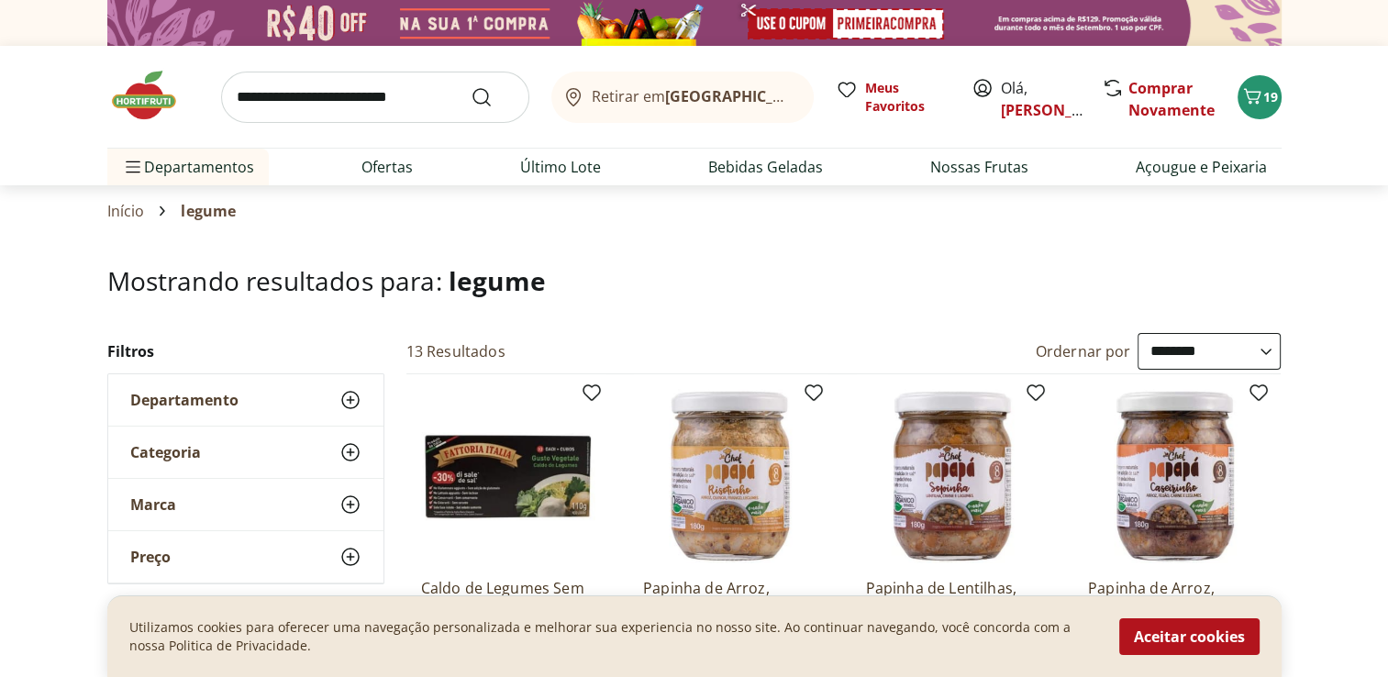
click at [352, 446] on icon at bounding box center [350, 452] width 22 height 22
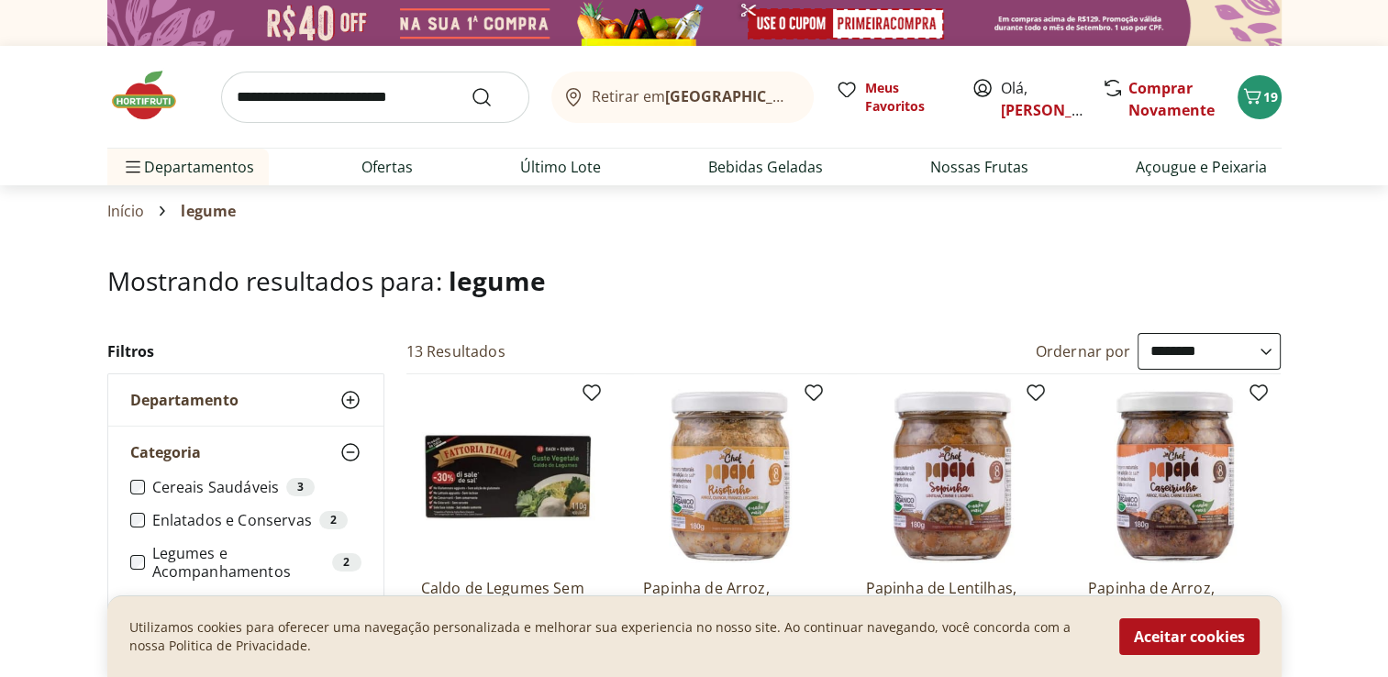
click at [231, 556] on label "Legumes e Acompanhamentos 2" at bounding box center [256, 562] width 209 height 37
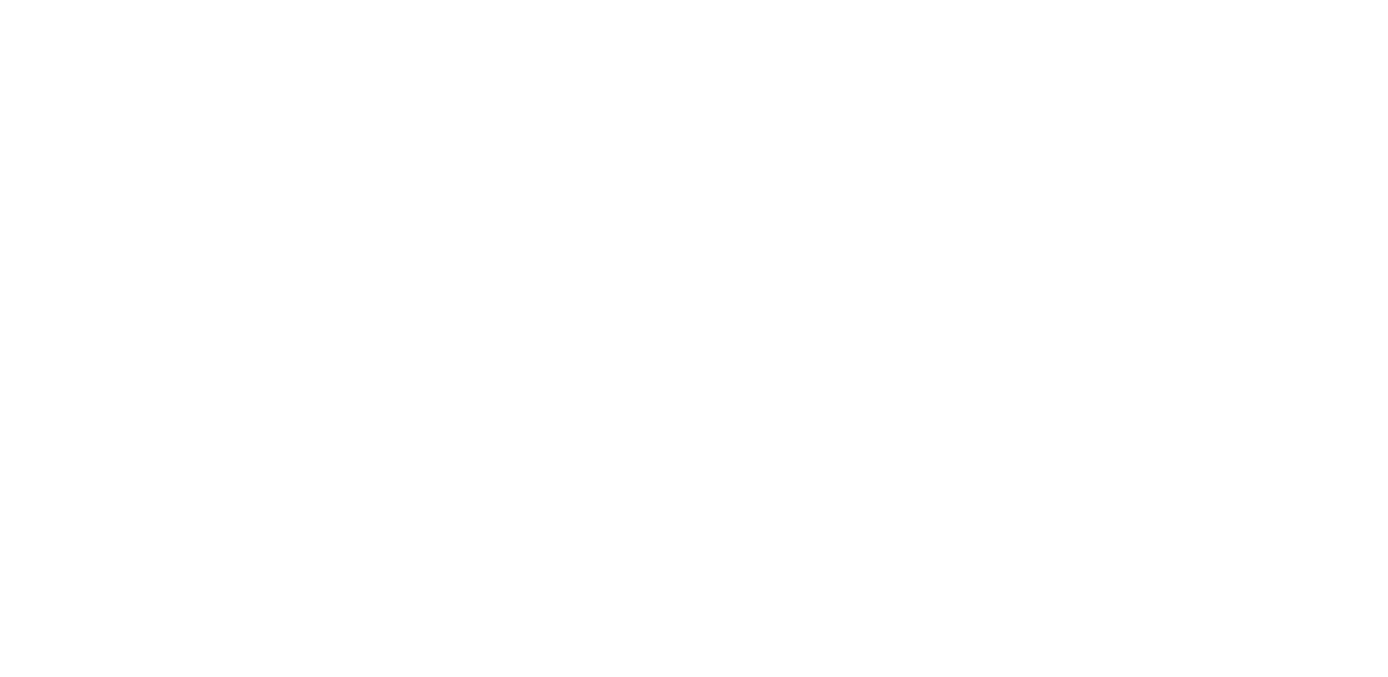
select select "**********"
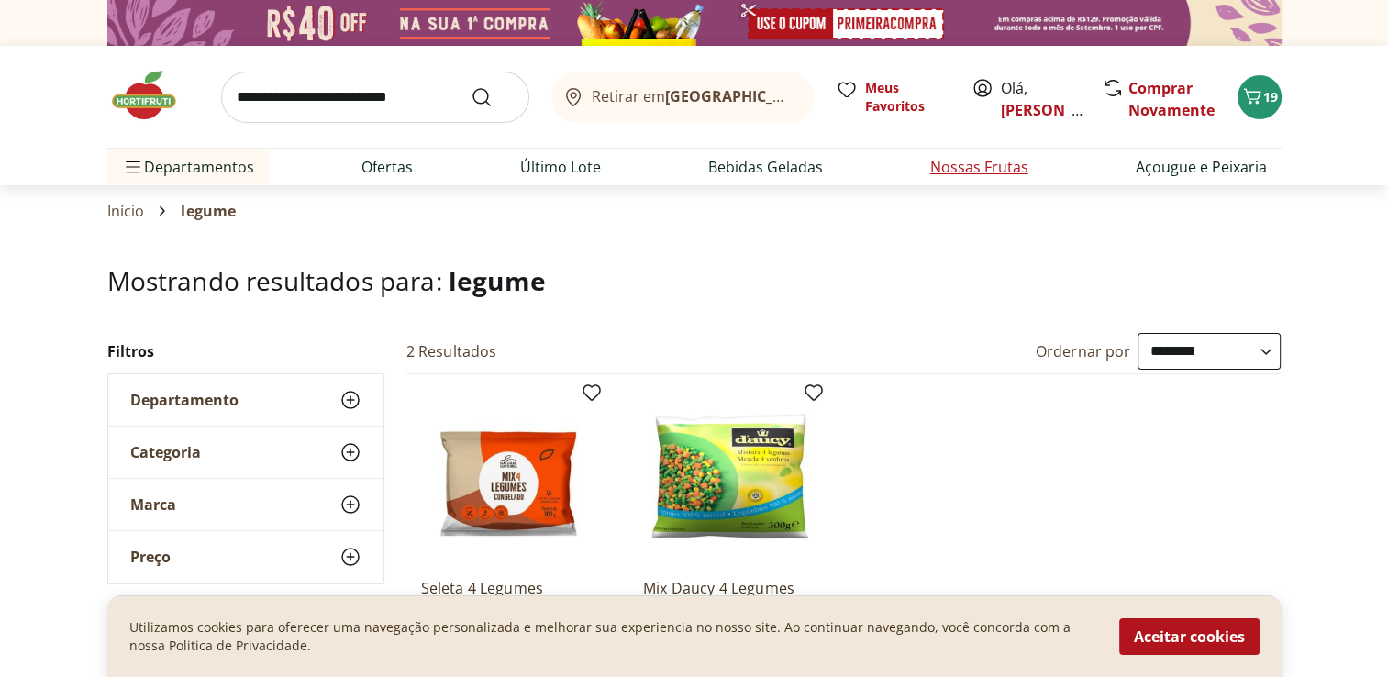
click at [950, 162] on link "Nossas Frutas" at bounding box center [979, 167] width 98 height 22
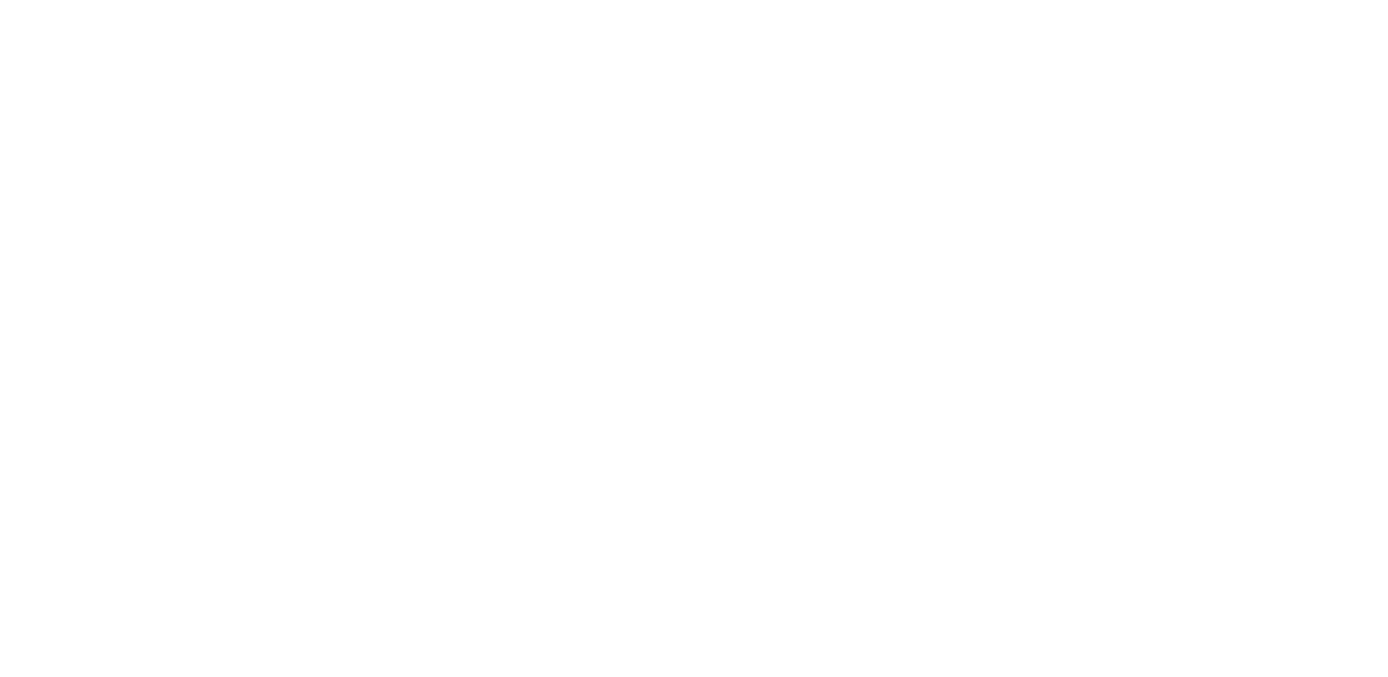
select select "**********"
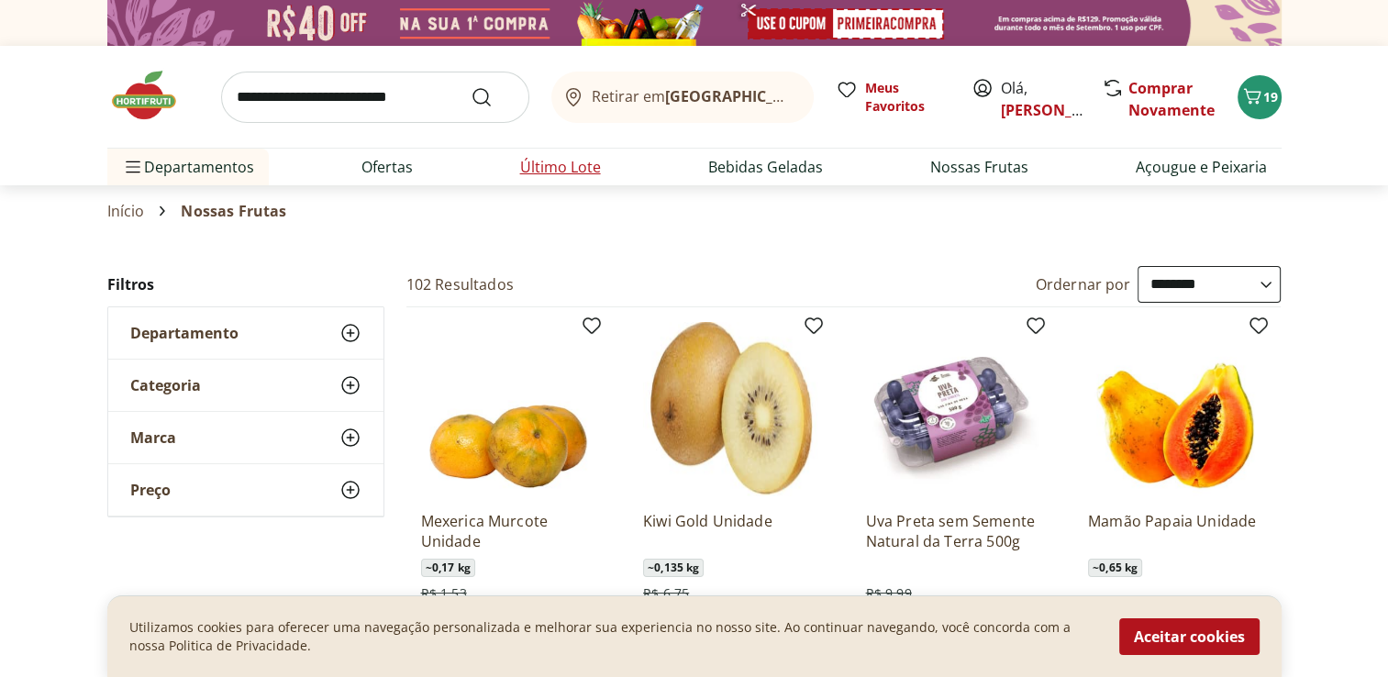
click at [570, 169] on link "Último Lote" at bounding box center [560, 167] width 81 height 22
select select "**********"
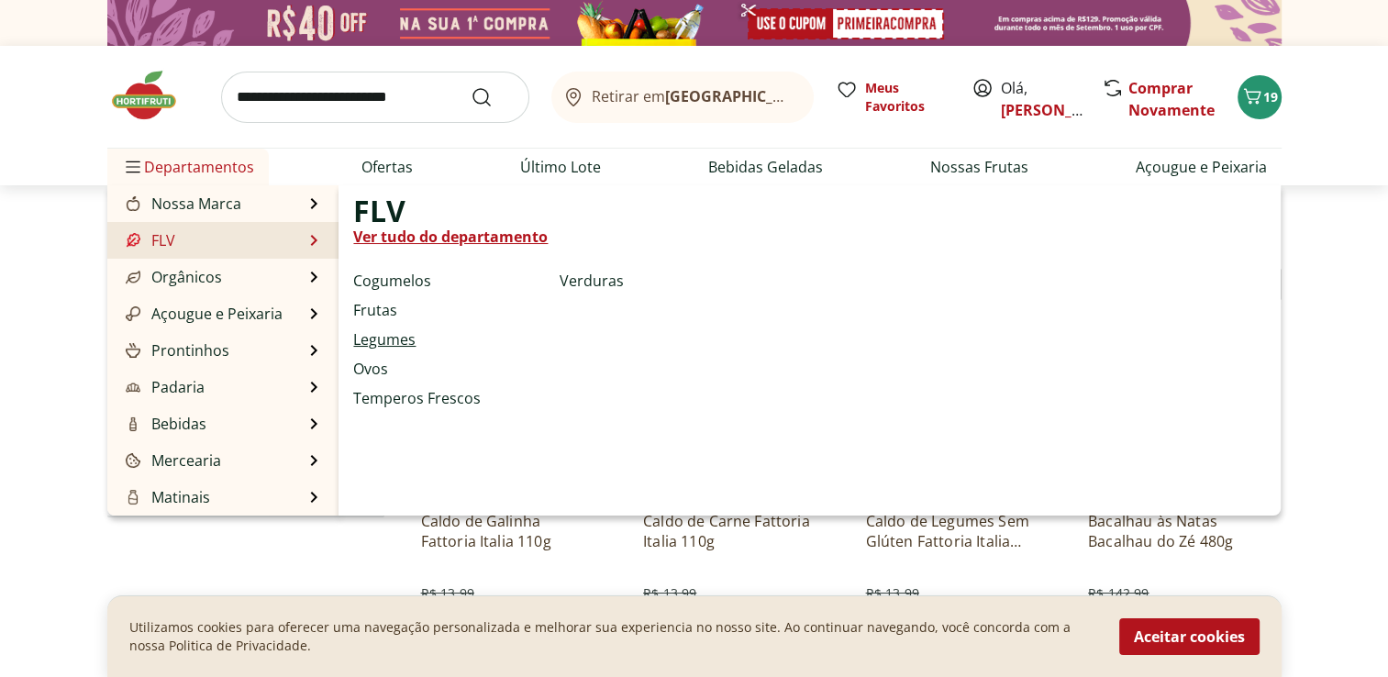
click at [374, 342] on link "Legumes" at bounding box center [384, 339] width 62 height 22
select select "**********"
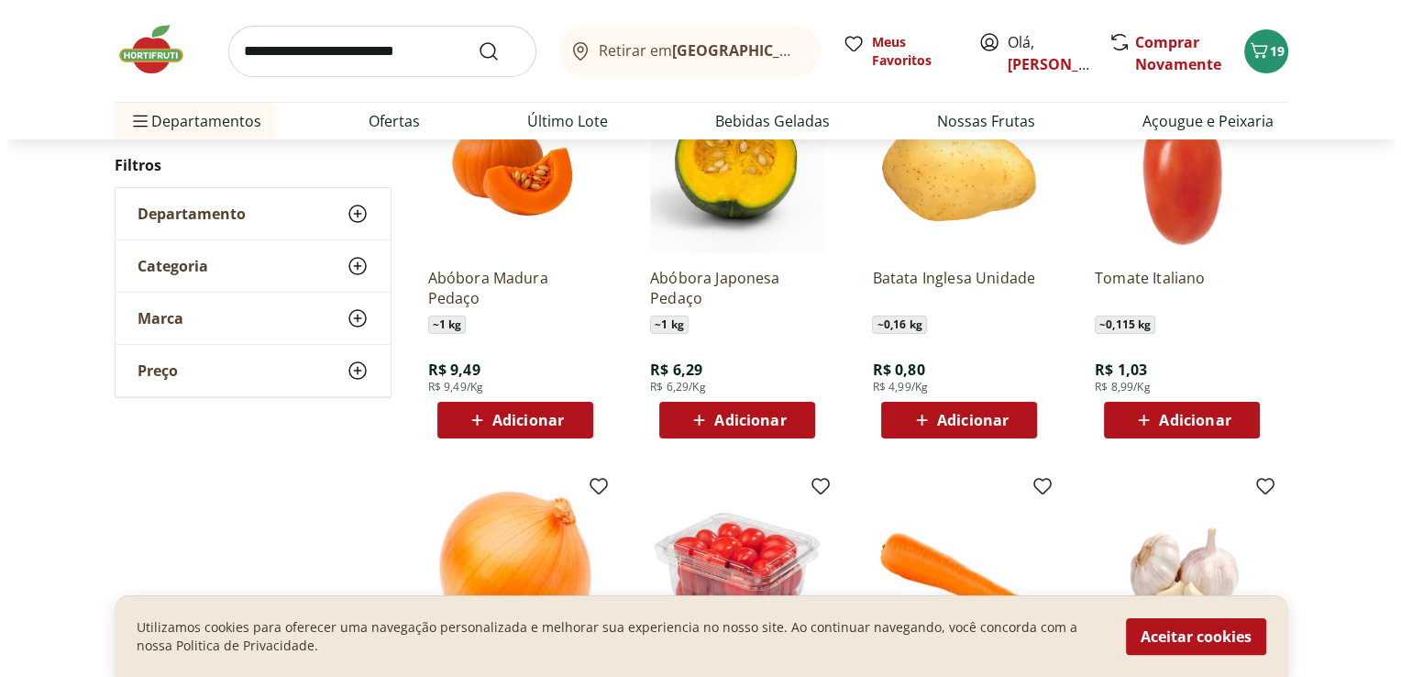
scroll to position [275, 0]
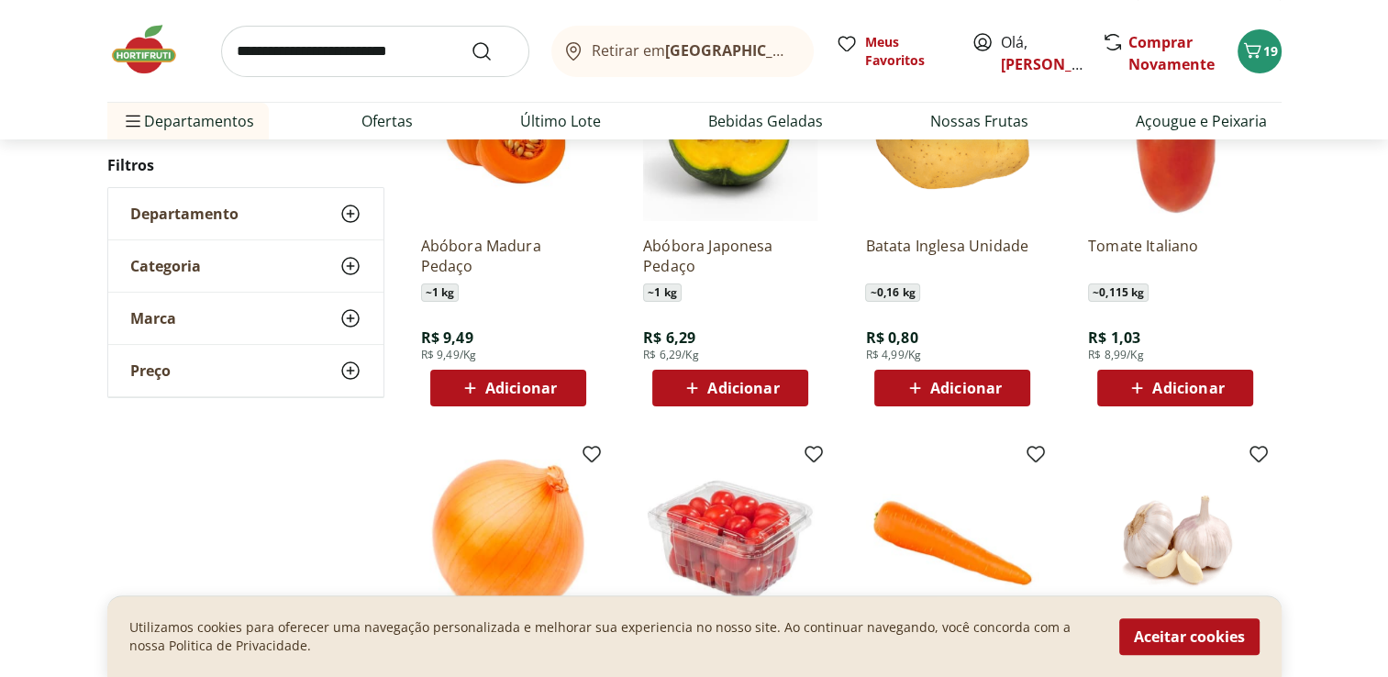
click at [955, 390] on span "Adicionar" at bounding box center [966, 388] width 72 height 15
click at [971, 391] on span "Adicionar" at bounding box center [966, 388] width 72 height 15
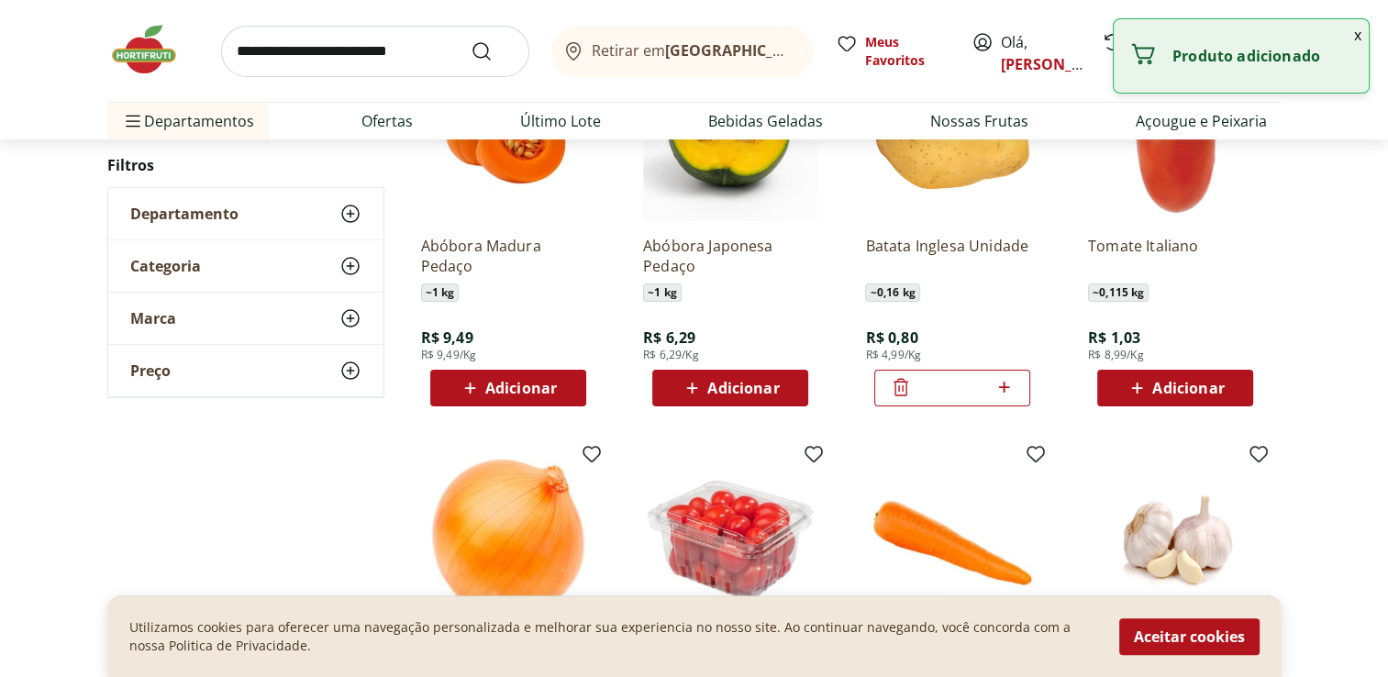
click at [971, 391] on input "*" at bounding box center [952, 388] width 81 height 20
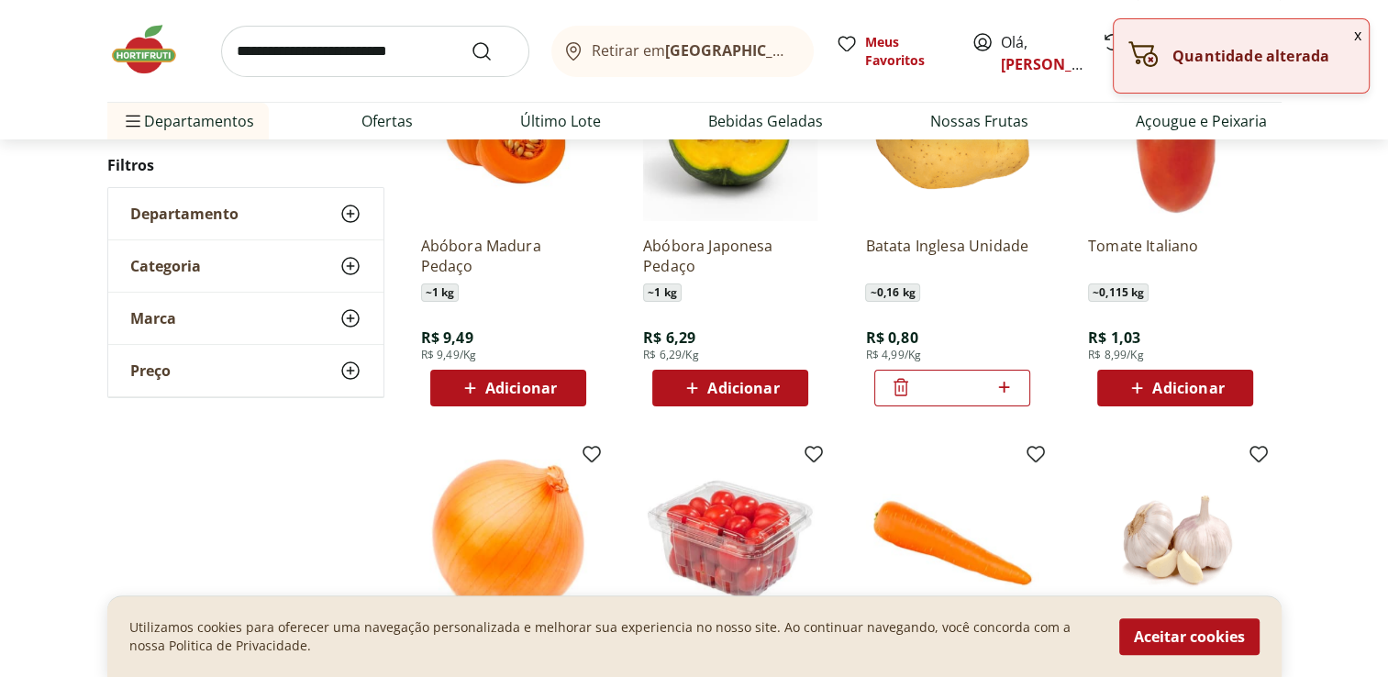
click at [999, 387] on icon at bounding box center [1003, 387] width 23 height 22
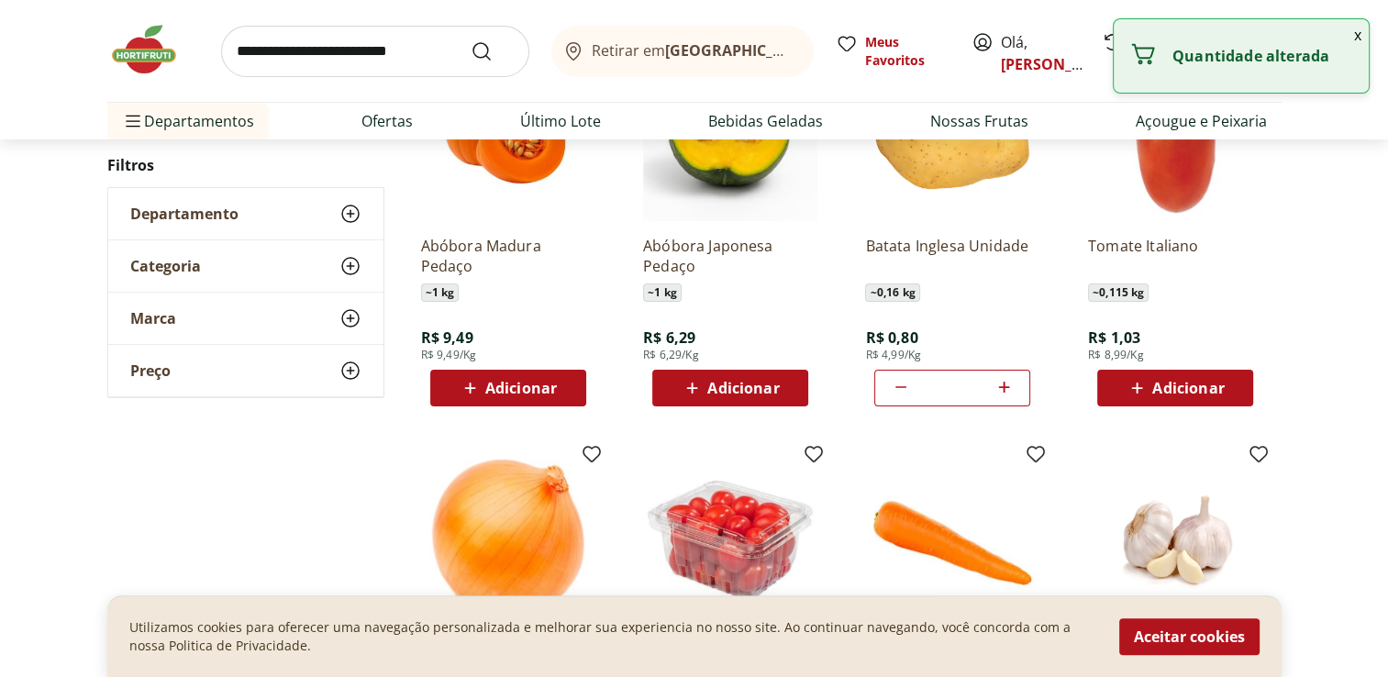
type input "*"
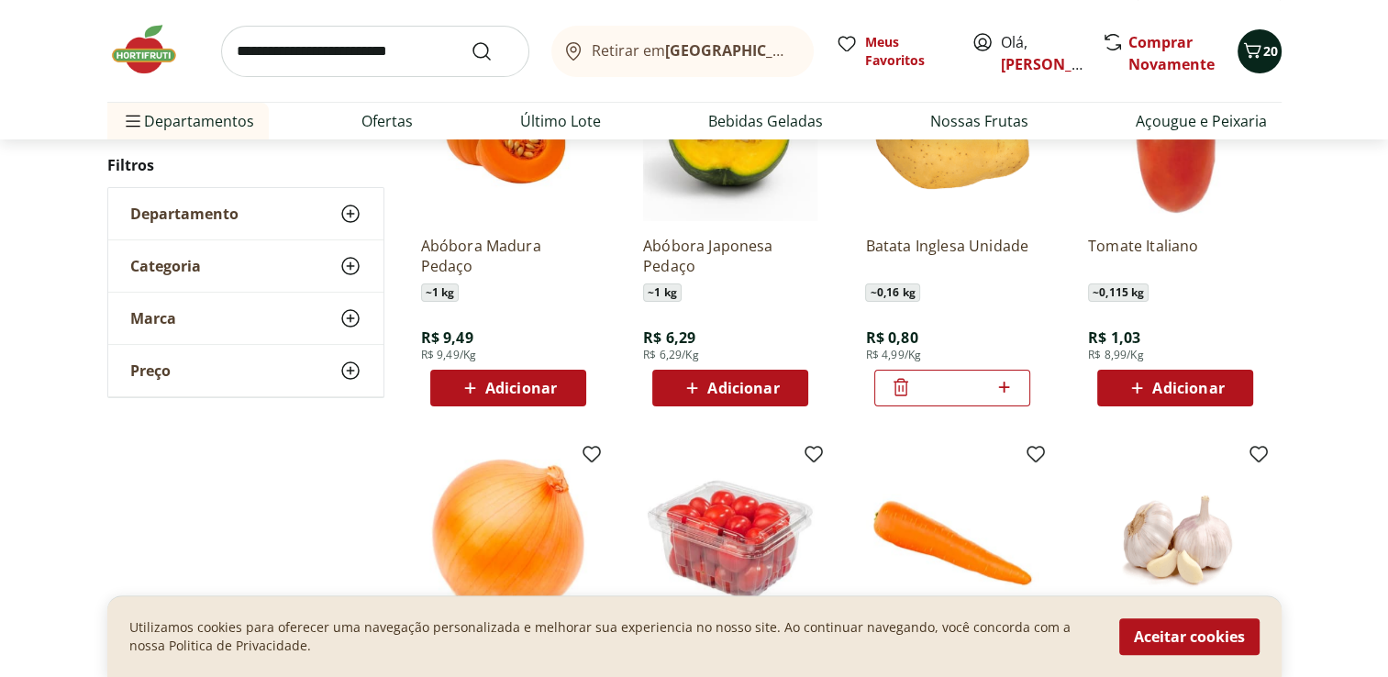
click at [1253, 53] on icon "Carrinho" at bounding box center [1252, 50] width 22 height 22
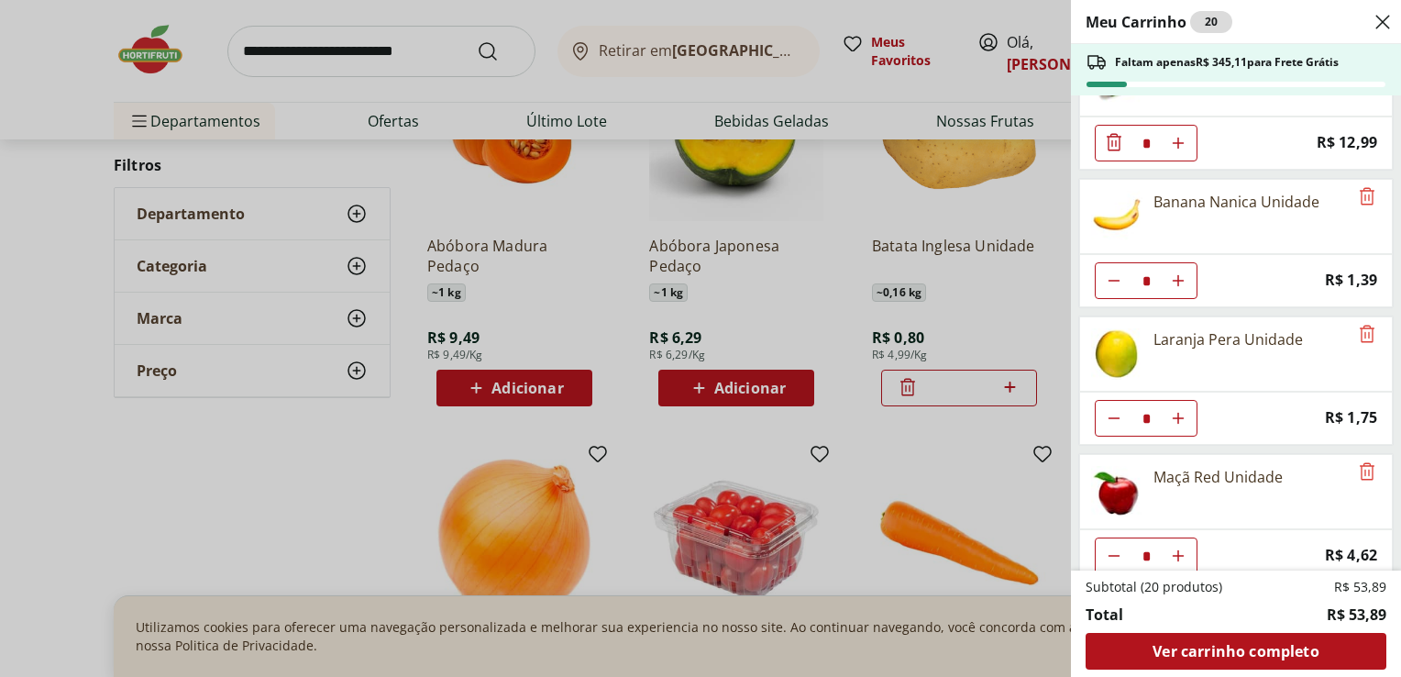
scroll to position [92, 0]
